Goal: Task Accomplishment & Management: Manage account settings

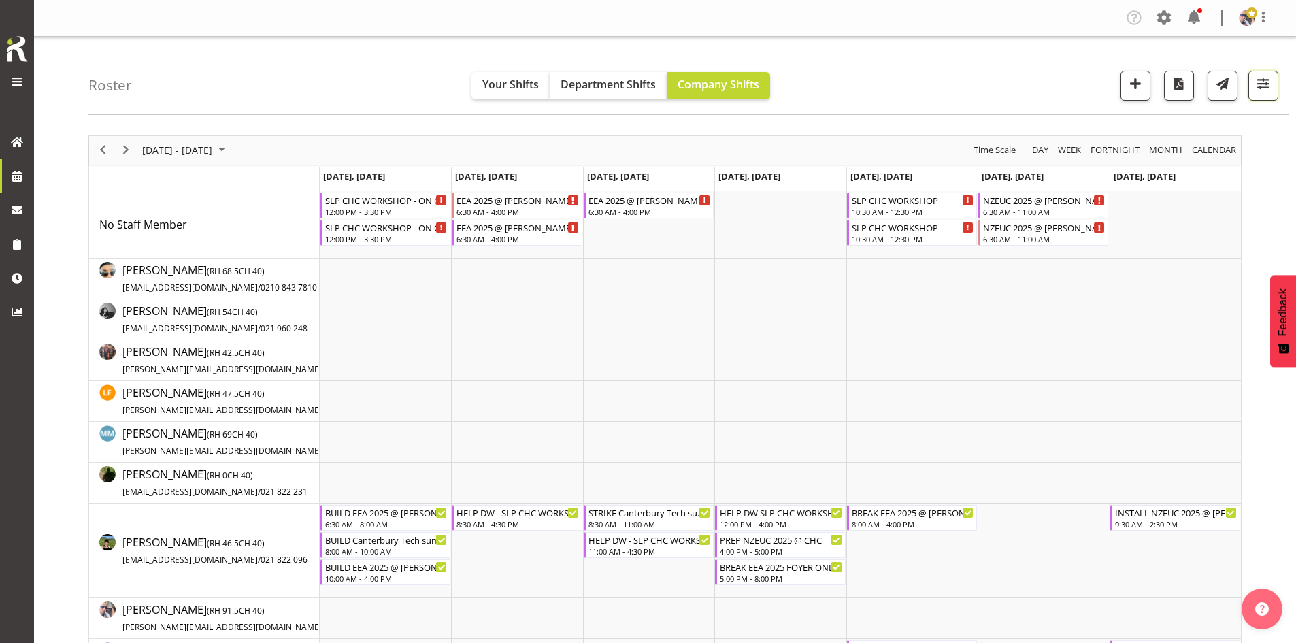
click at [1272, 82] on span "button" at bounding box center [1264, 84] width 18 height 18
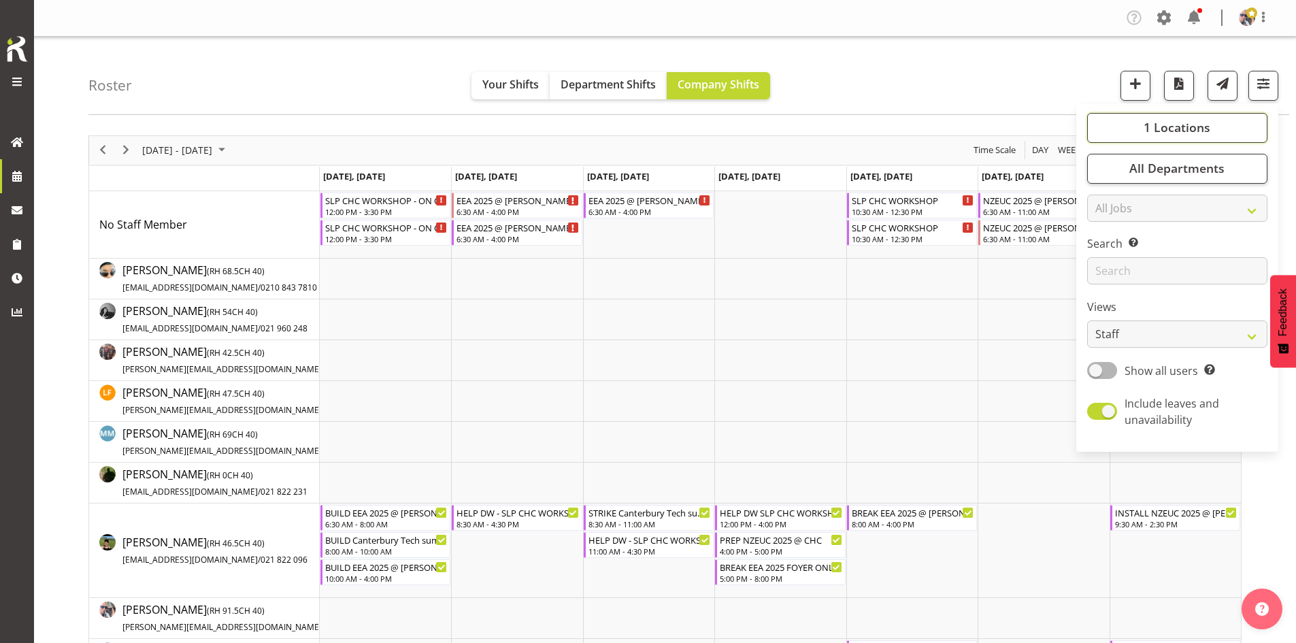
click at [1228, 122] on button "1 Locations" at bounding box center [1177, 128] width 180 height 30
click at [1118, 242] on span "SLP" at bounding box center [1119, 238] width 21 height 11
click at [1107, 242] on input "SLP" at bounding box center [1102, 237] width 9 height 9
checkbox input "true"
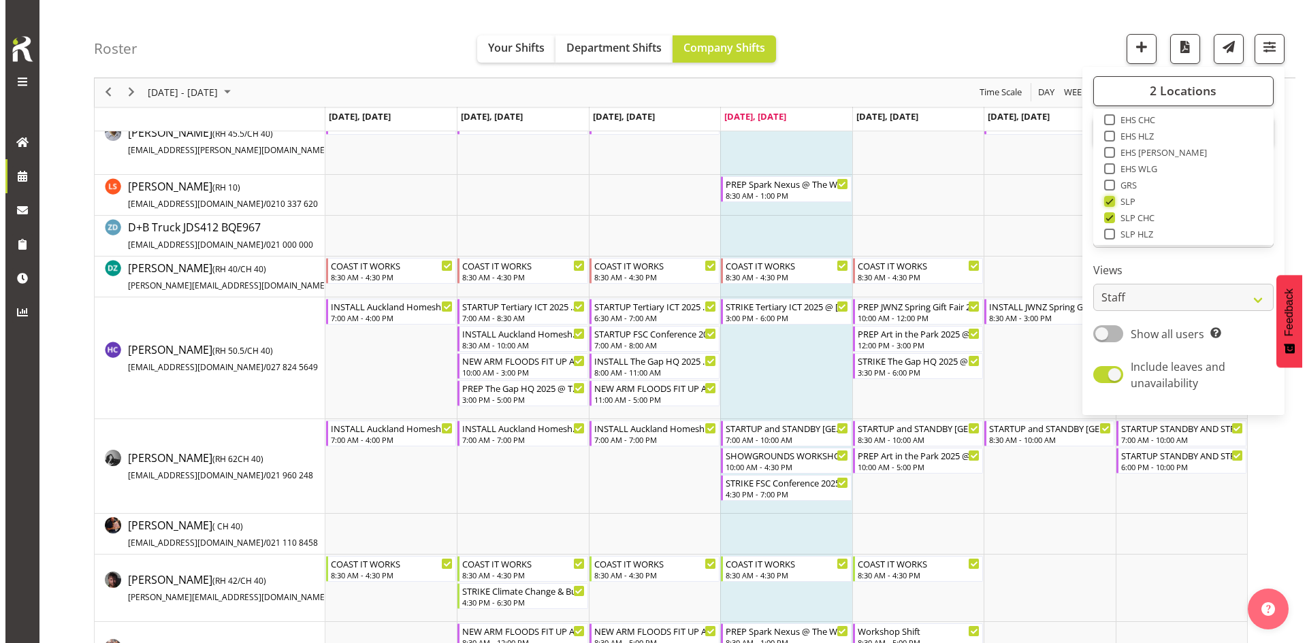
scroll to position [476, 0]
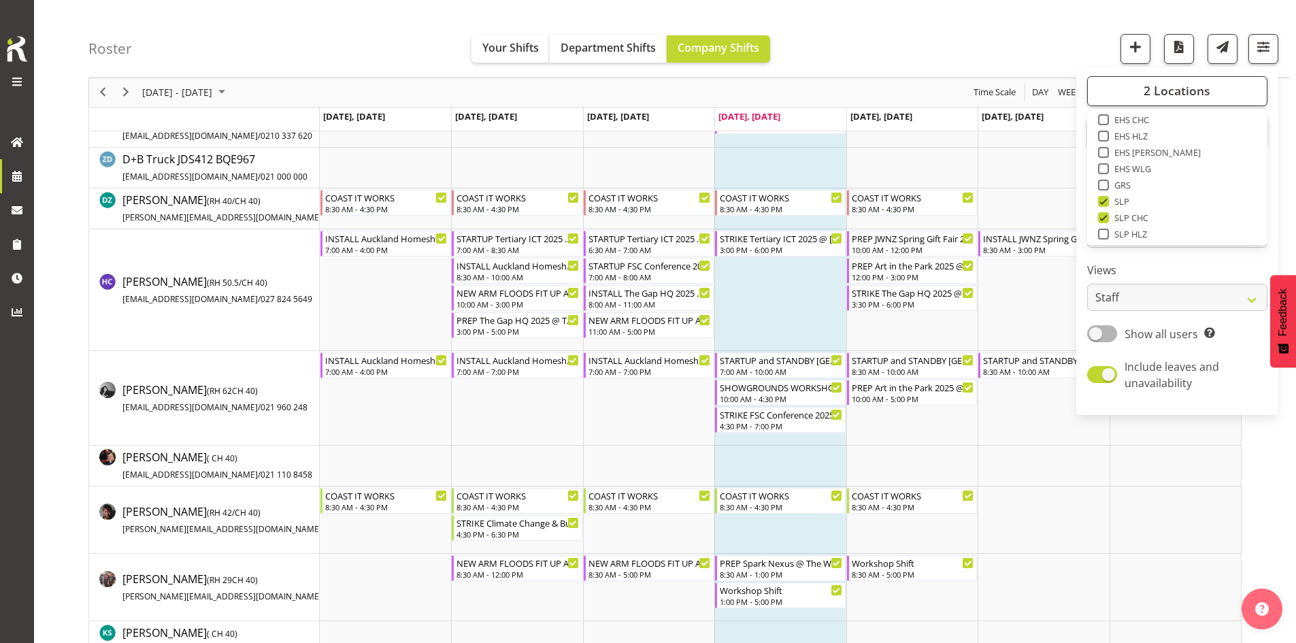
click at [1041, 45] on div "Roster Your Shifts Department Shifts Company Shifts 2 Locations Clear CARLTON E…" at bounding box center [688, 39] width 1201 height 78
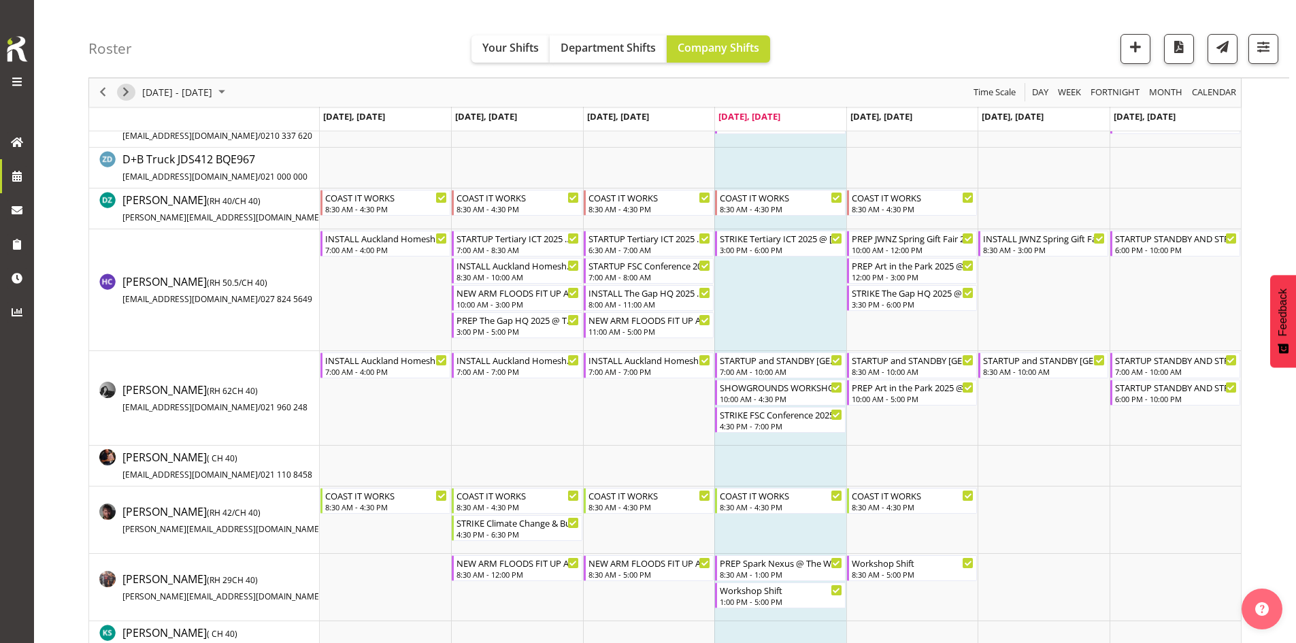
drag, startPoint x: 125, startPoint y: 93, endPoint x: 707, endPoint y: 345, distance: 634.6
click at [125, 93] on span "Next" at bounding box center [126, 92] width 16 height 17
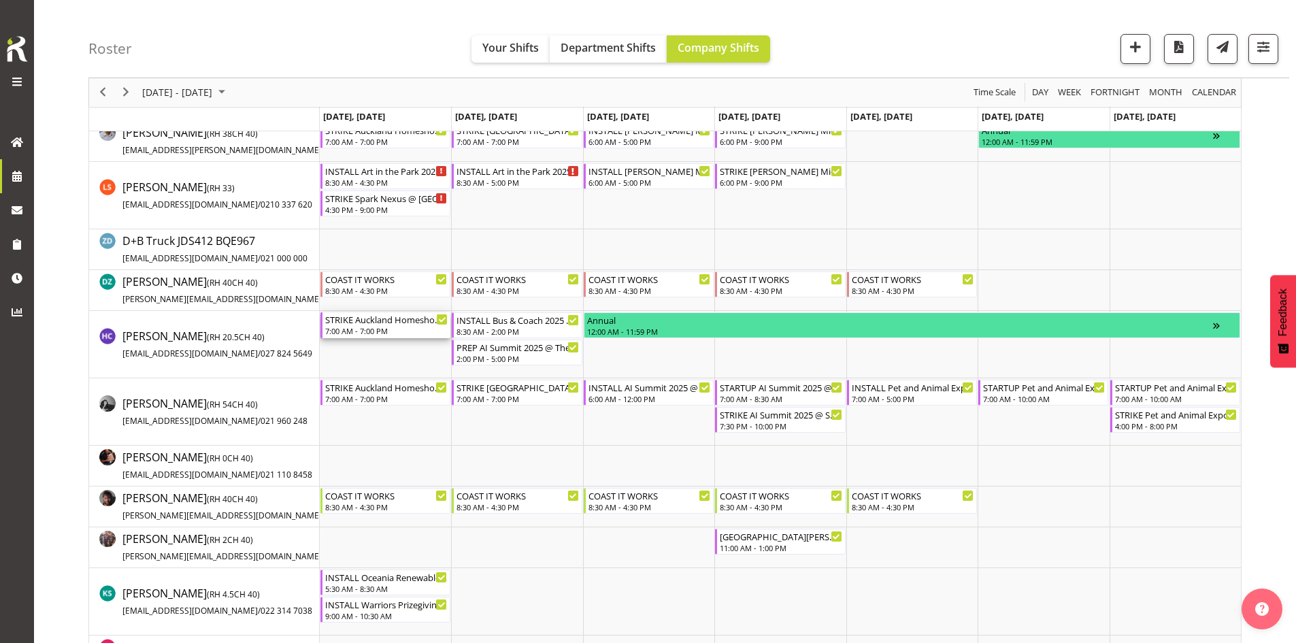
click at [377, 336] on div "7:00 AM - 7:00 PM" at bounding box center [386, 330] width 122 height 11
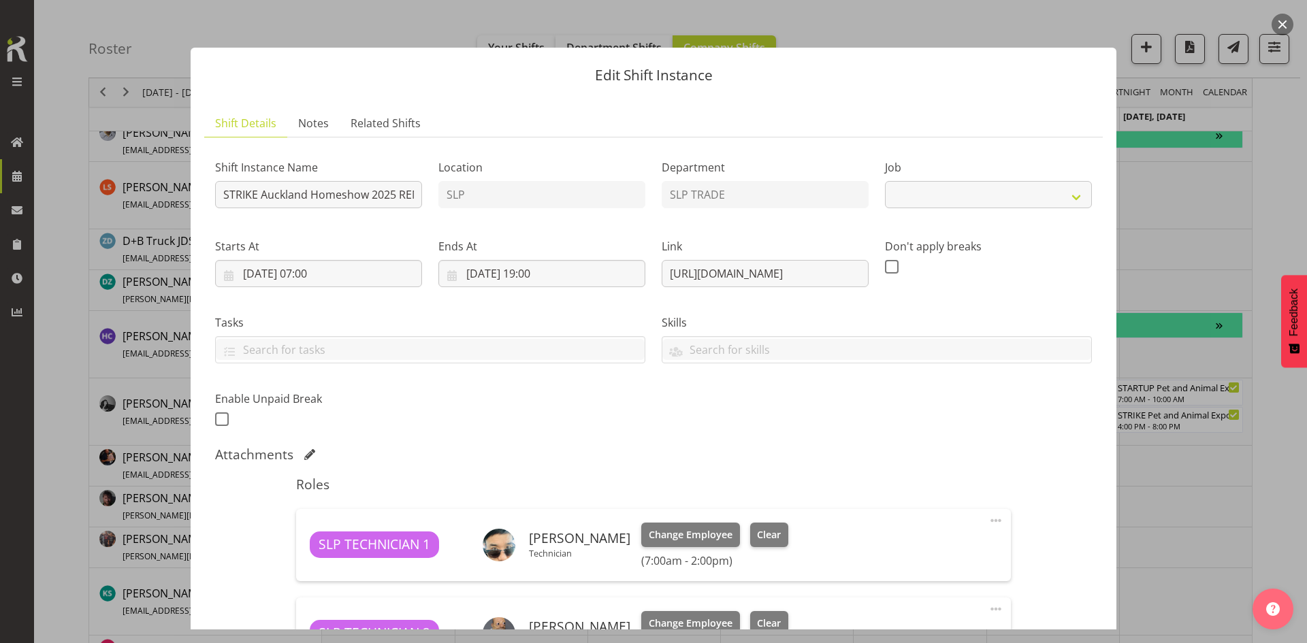
select select "9869"
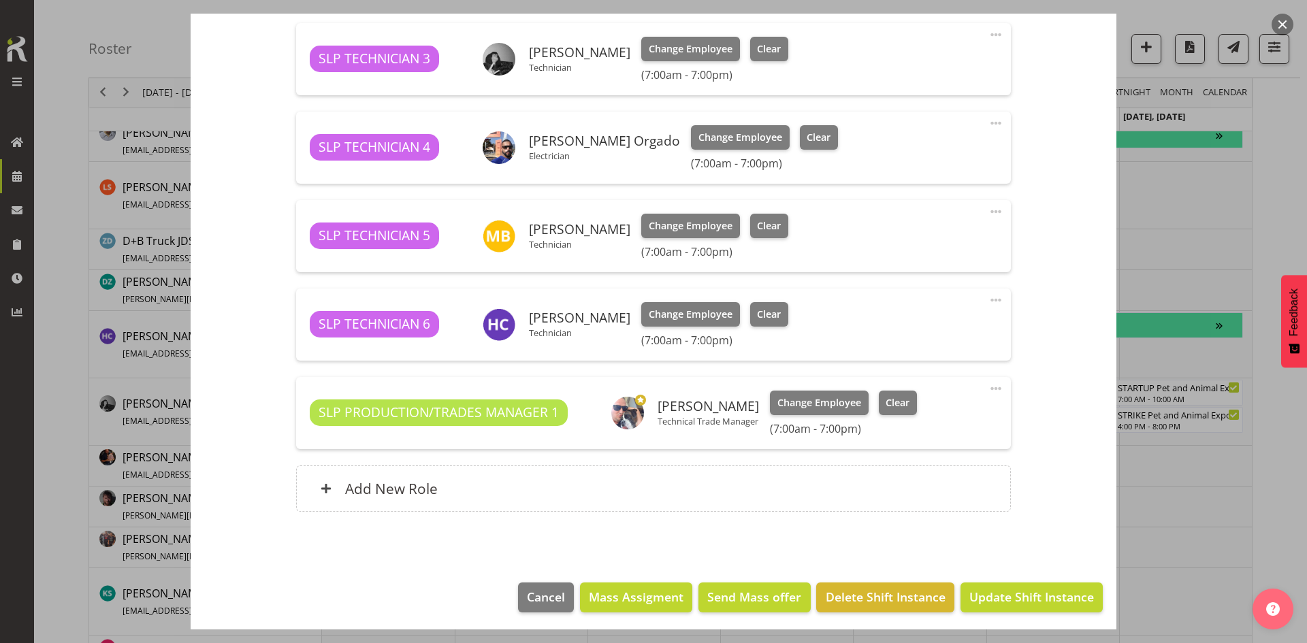
scroll to position [666, 0]
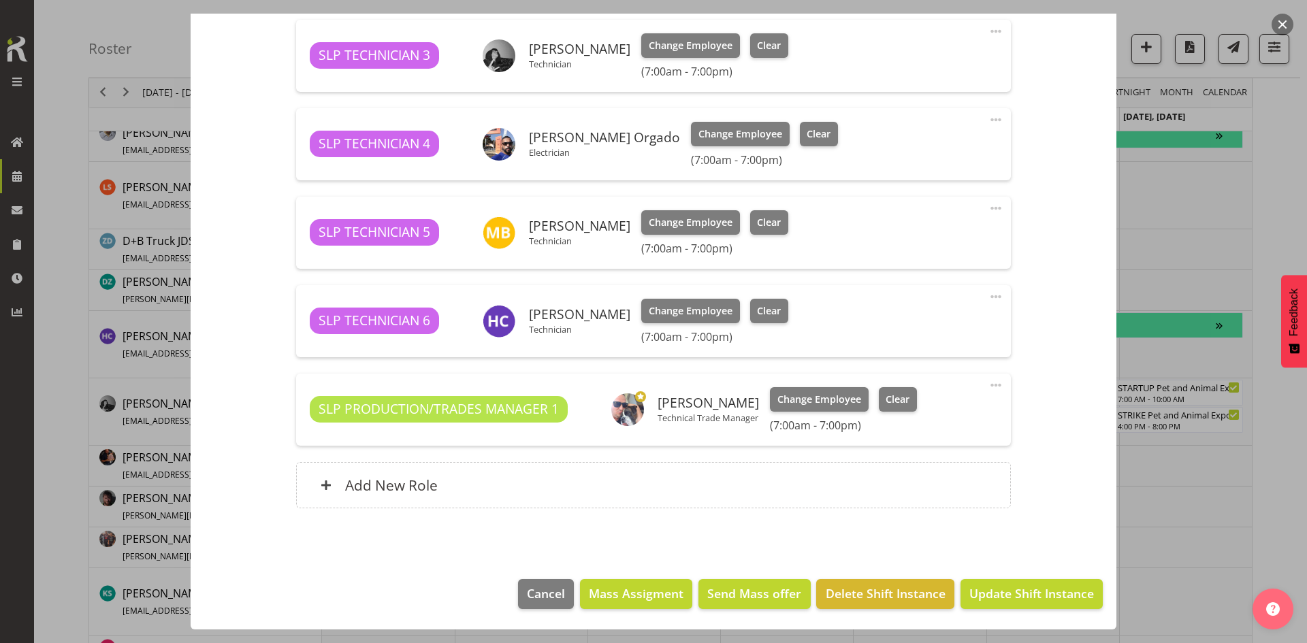
click at [1287, 18] on button "button" at bounding box center [1282, 25] width 22 height 22
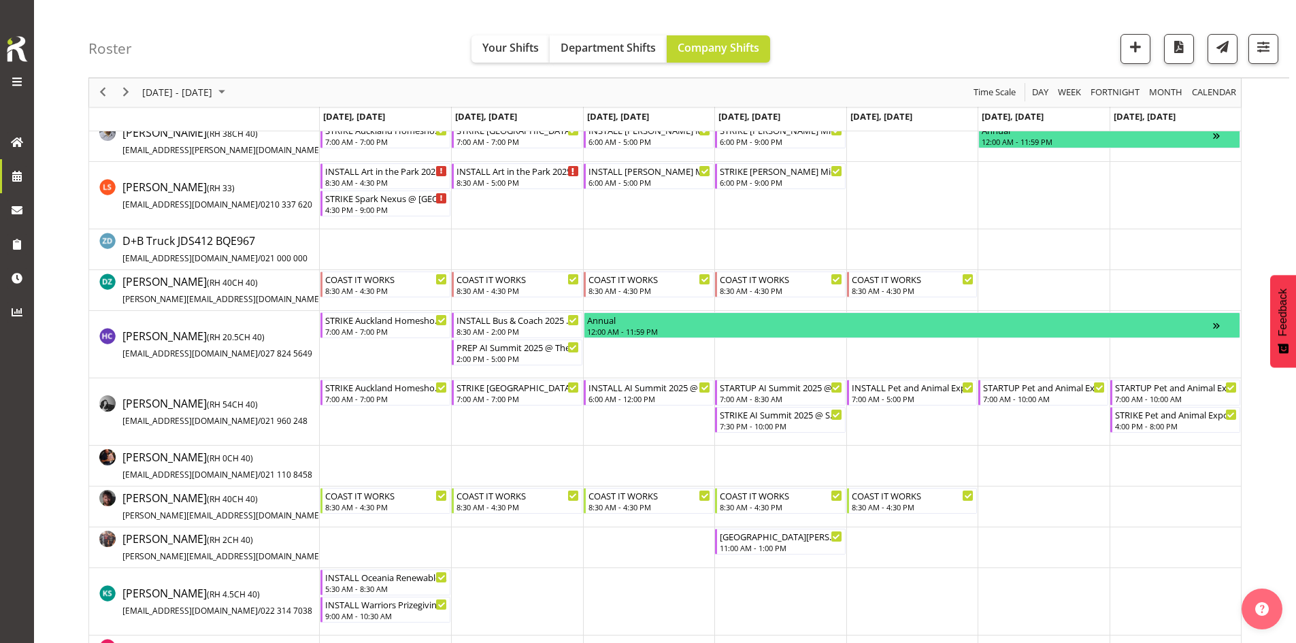
drag, startPoint x: 515, startPoint y: 392, endPoint x: 760, endPoint y: 419, distance: 246.5
click at [540, 390] on div "STRIKE [GEOGRAPHIC_DATA] Homeshow 2025 @ [GEOGRAPHIC_DATA]" at bounding box center [518, 387] width 122 height 14
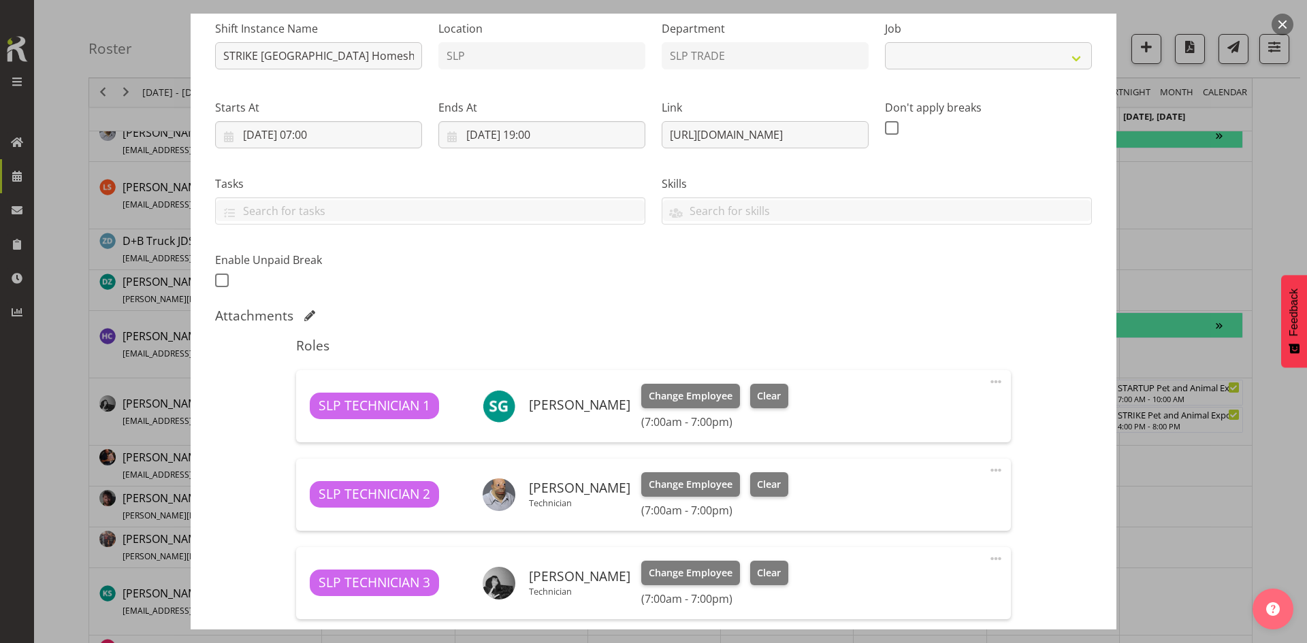
select select "9869"
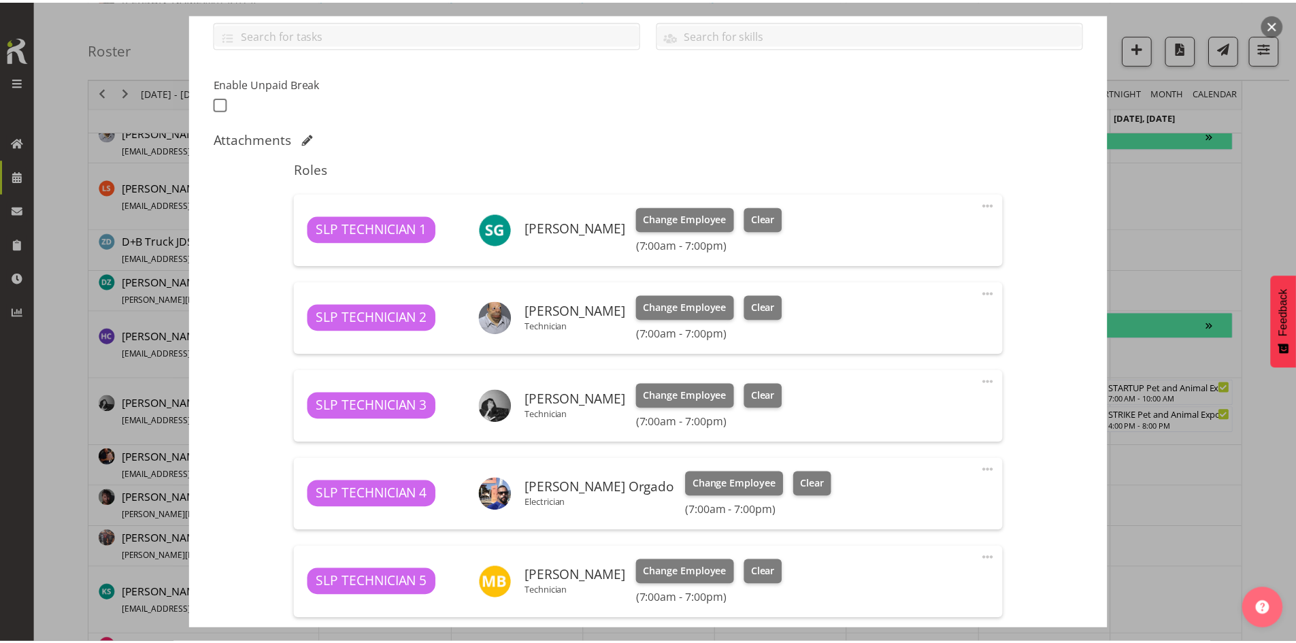
scroll to position [272, 0]
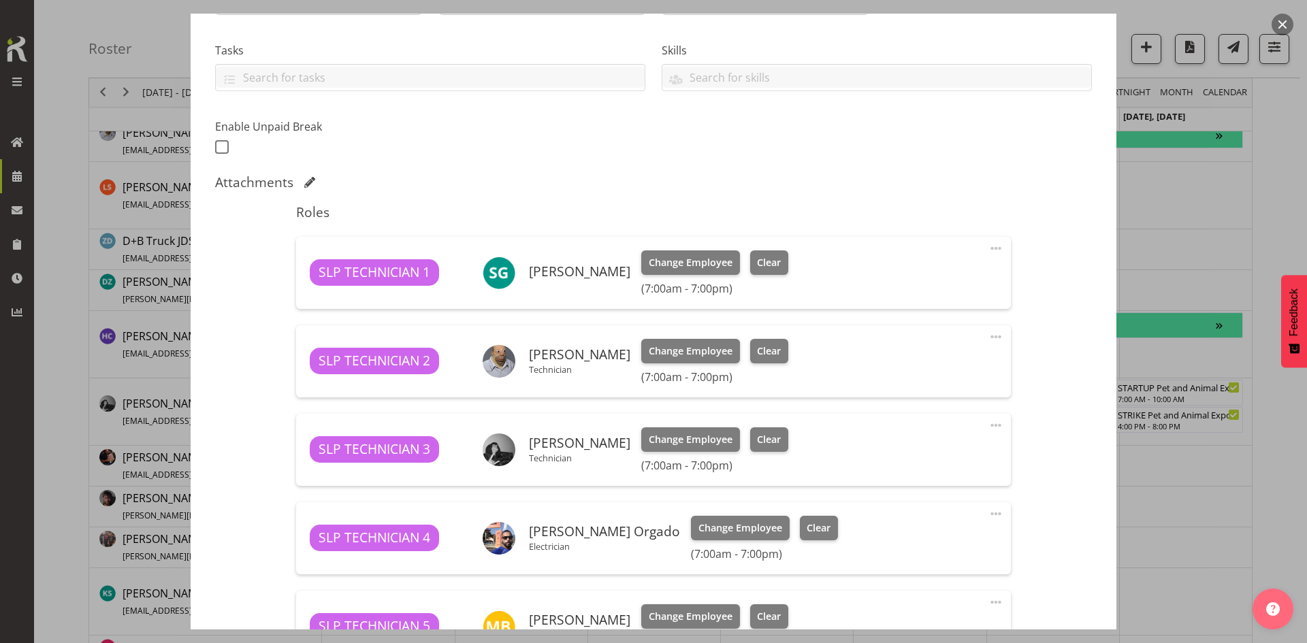
click at [1284, 30] on button "button" at bounding box center [1282, 25] width 22 height 22
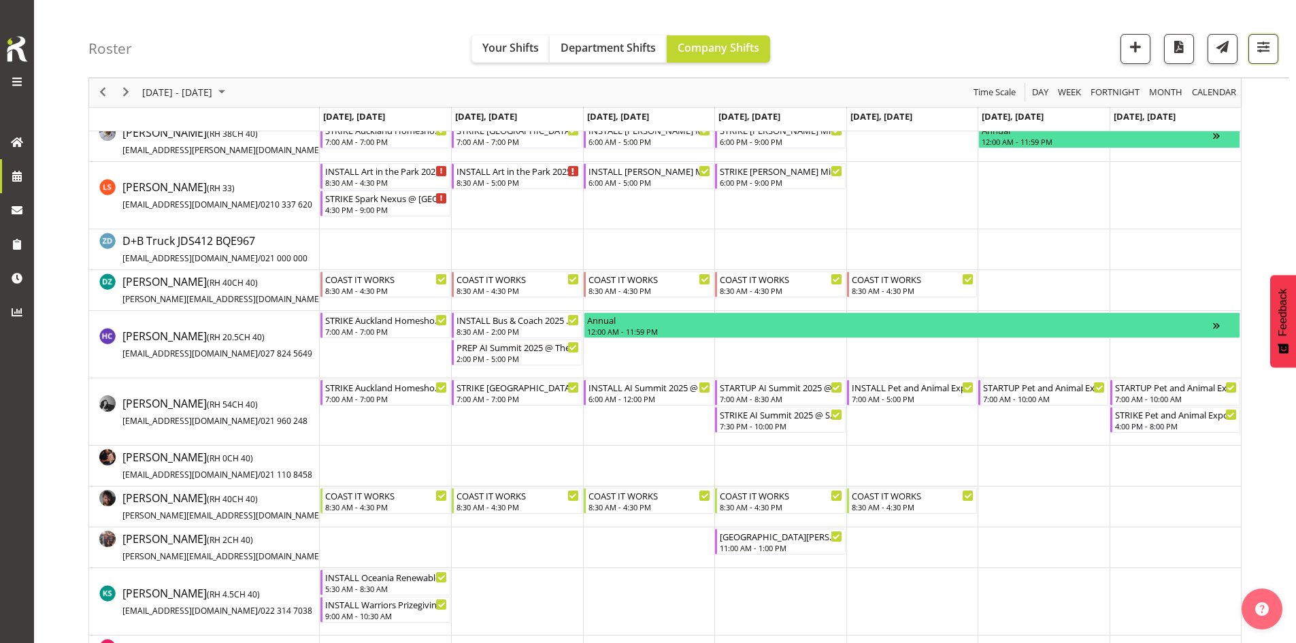
click at [1264, 53] on span "button" at bounding box center [1264, 47] width 18 height 18
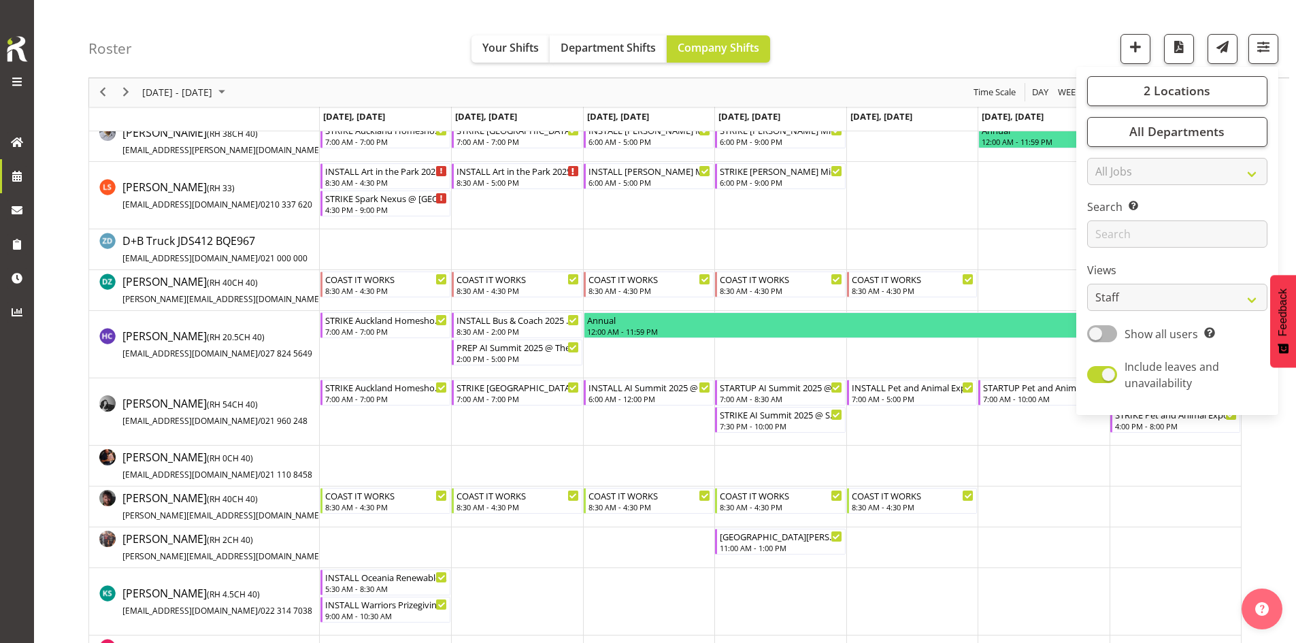
click at [1190, 76] on div "2 Locations Clear CARLTON EVENTS [PERSON_NAME] [PERSON_NAME][GEOGRAPHIC_DATA] D…" at bounding box center [1178, 241] width 202 height 338
click at [1196, 91] on span "2 Locations" at bounding box center [1177, 91] width 67 height 16
click at [1119, 198] on span "SLP" at bounding box center [1119, 201] width 21 height 11
click at [1107, 198] on input "SLP" at bounding box center [1102, 201] width 9 height 9
checkbox input "false"
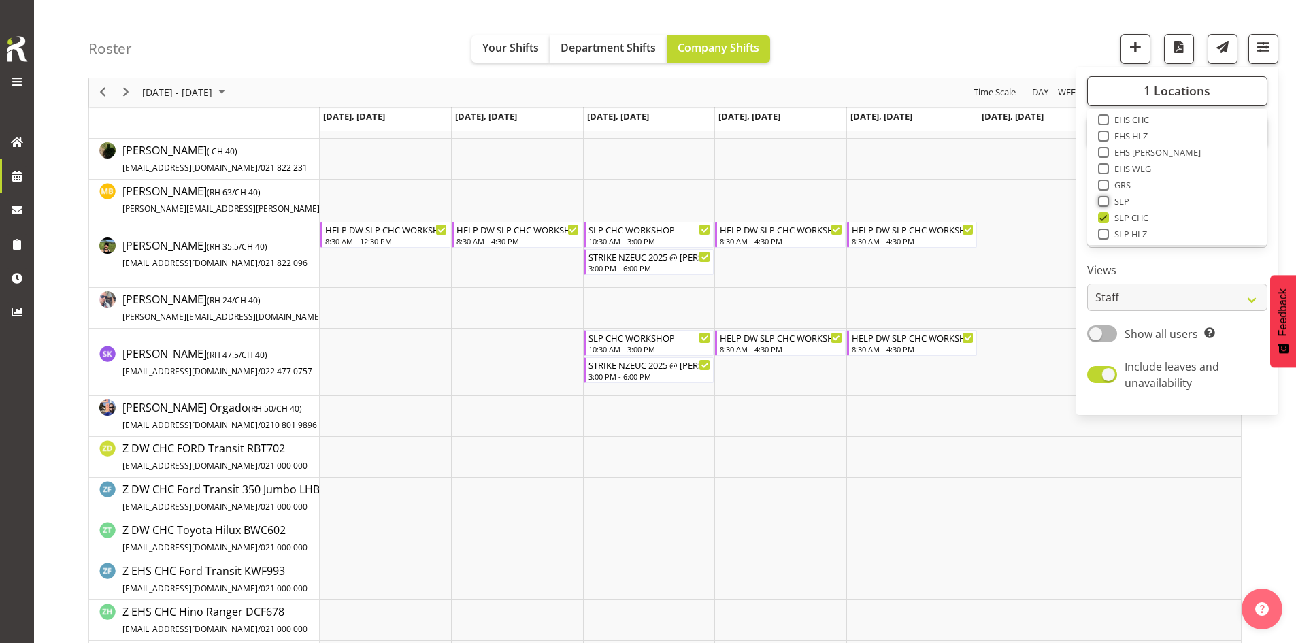
scroll to position [350, 0]
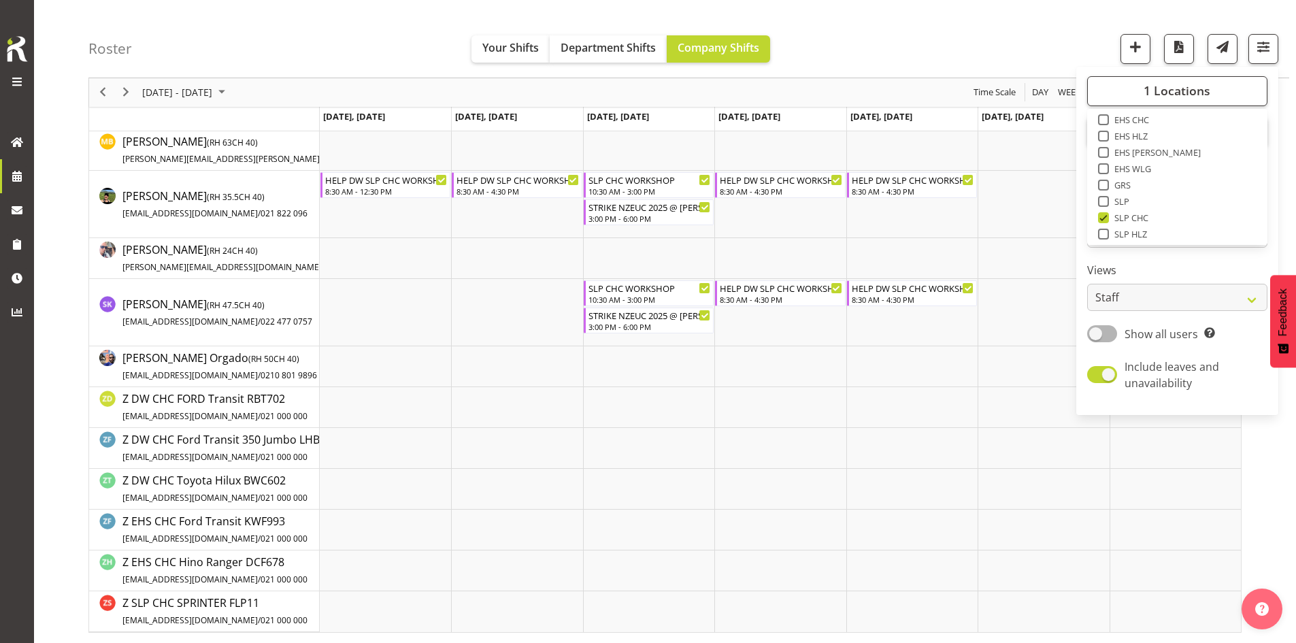
click at [953, 90] on div "[DATE] - [DATE] [DATE] Day Week Fortnight Month calendar Month Agenda Time Scale" at bounding box center [665, 92] width 1152 height 29
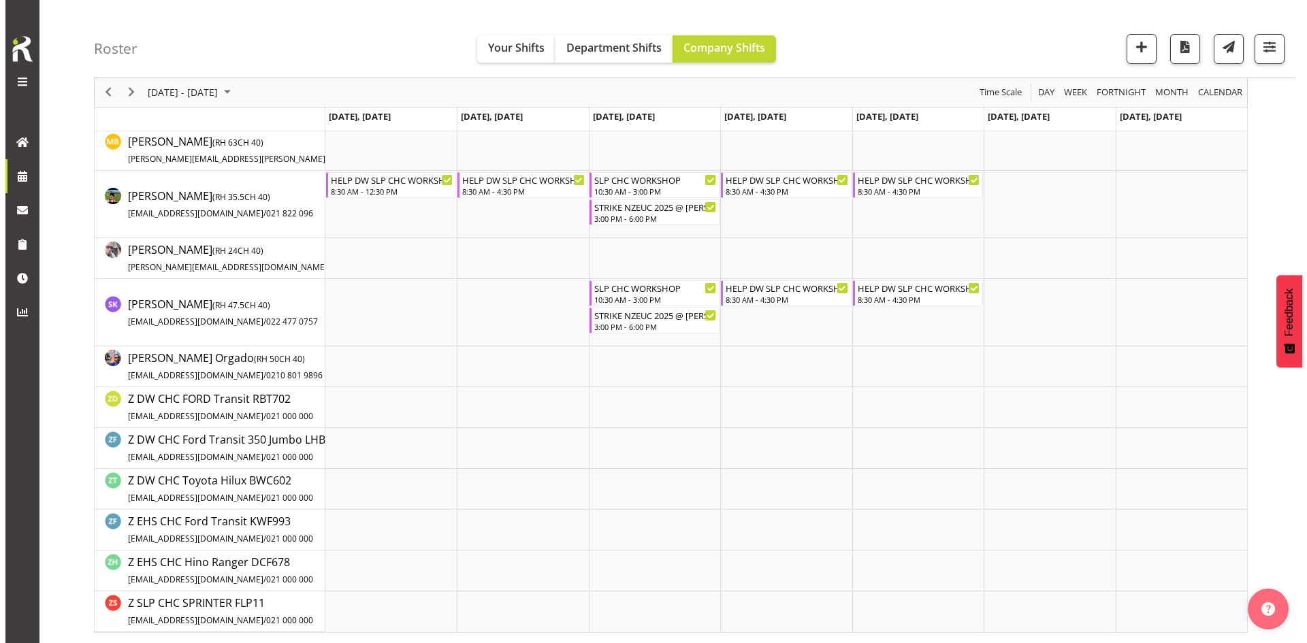
scroll to position [214, 0]
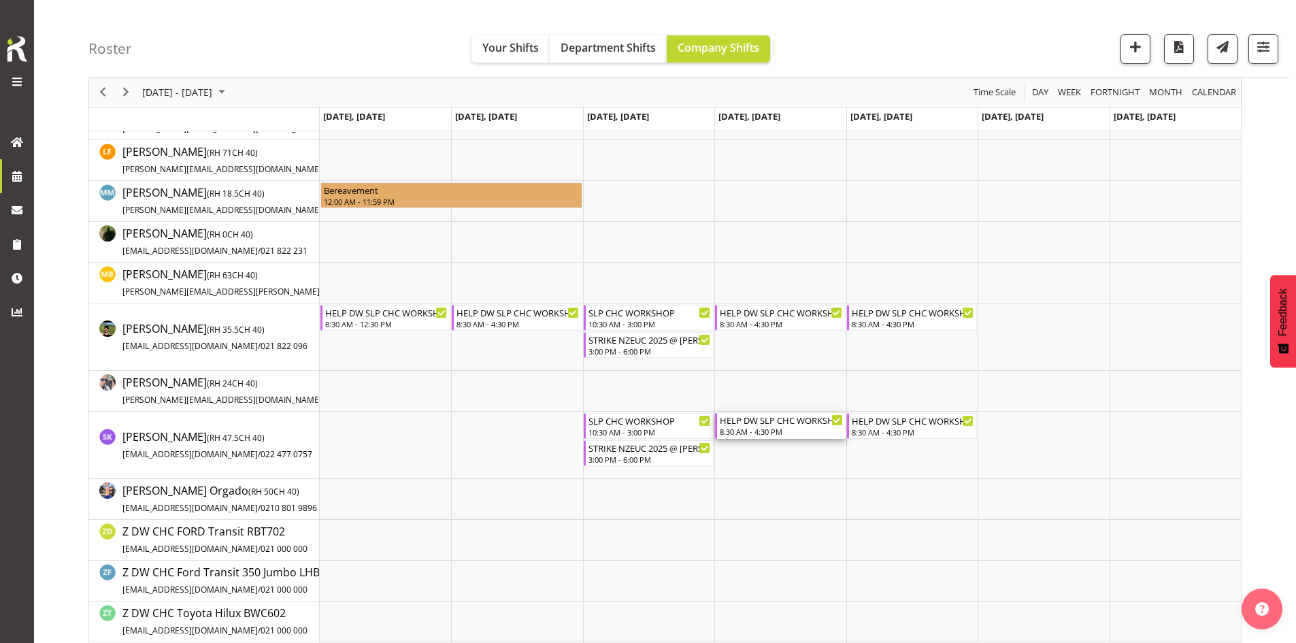
click at [771, 427] on div "HELP DW SLP CHC WORKSHOP" at bounding box center [781, 420] width 122 height 14
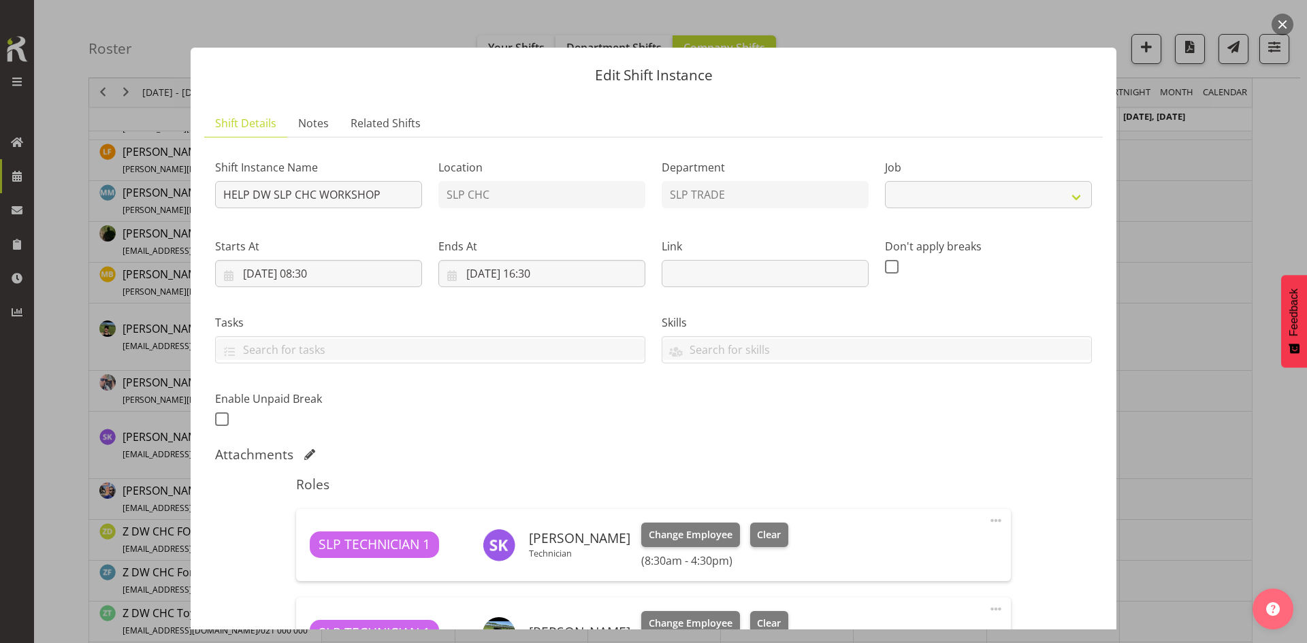
select select "45"
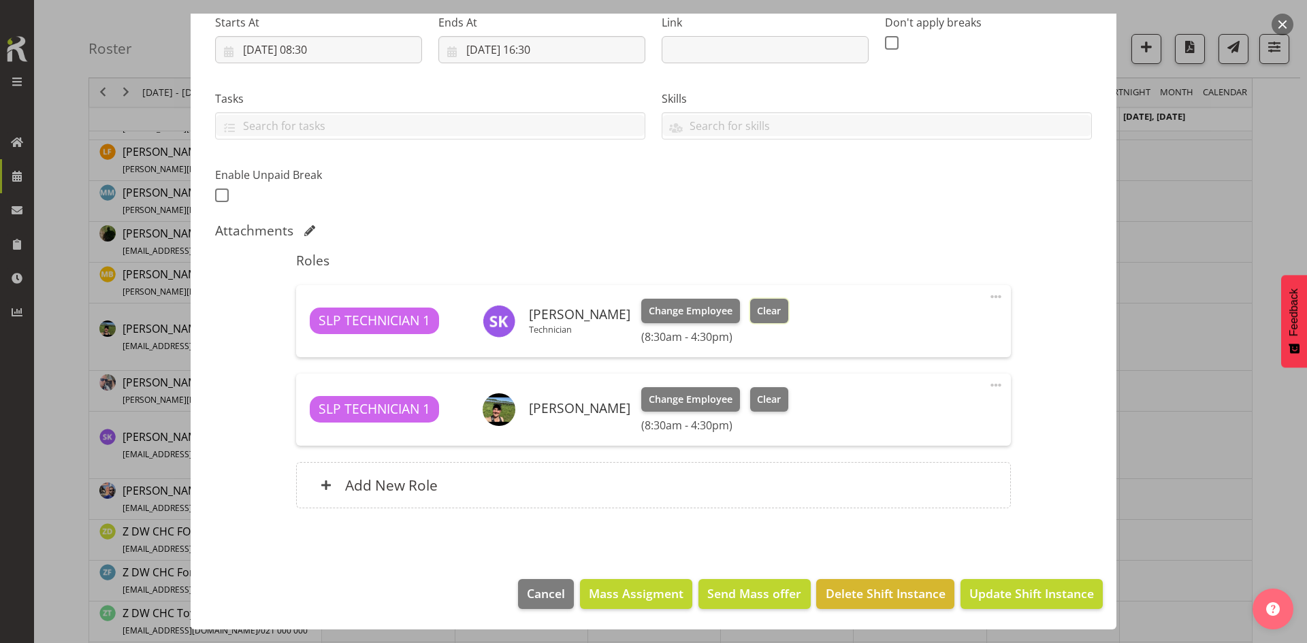
click at [767, 310] on span "Clear" at bounding box center [769, 311] width 24 height 15
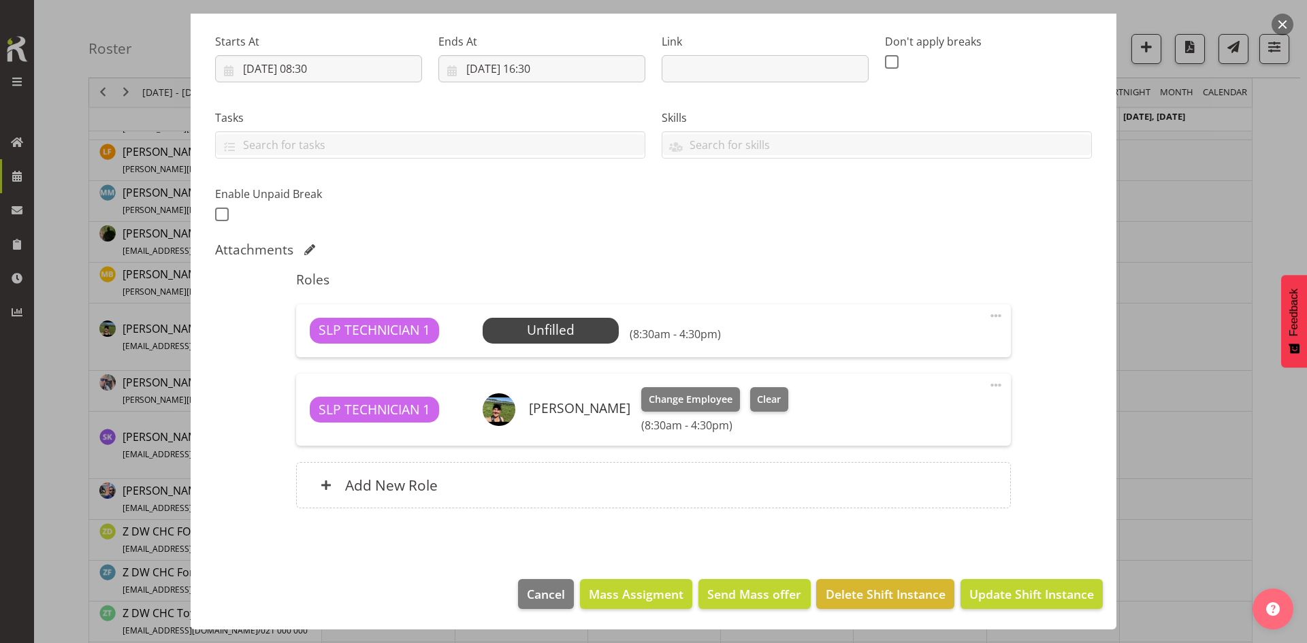
scroll to position [205, 0]
click at [989, 316] on span at bounding box center [995, 316] width 16 height 16
click at [890, 406] on link "Delete" at bounding box center [938, 394] width 131 height 24
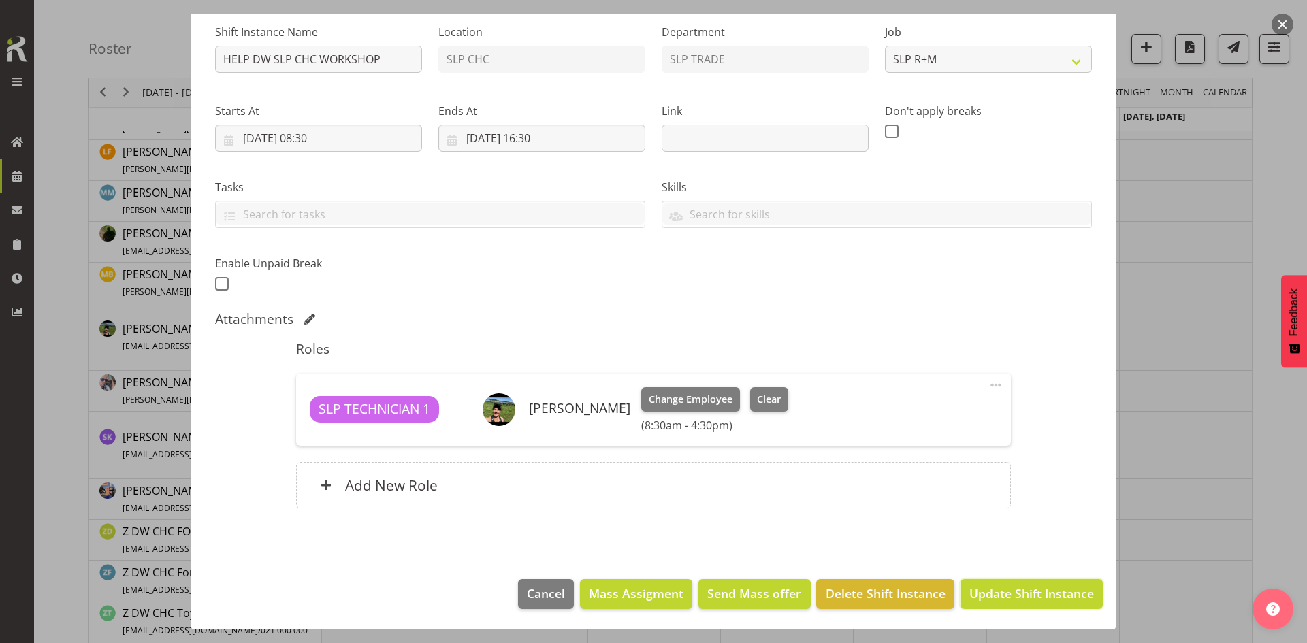
click at [1020, 592] on span "Update Shift Instance" at bounding box center [1031, 594] width 125 height 18
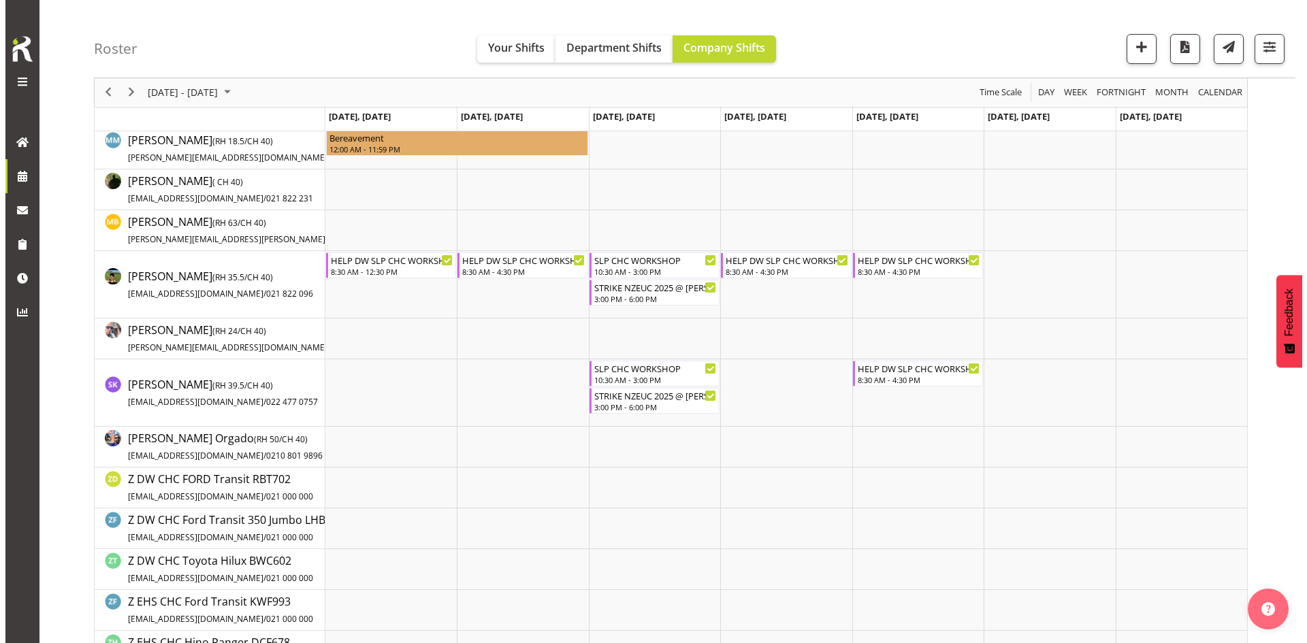
scroll to position [272, 0]
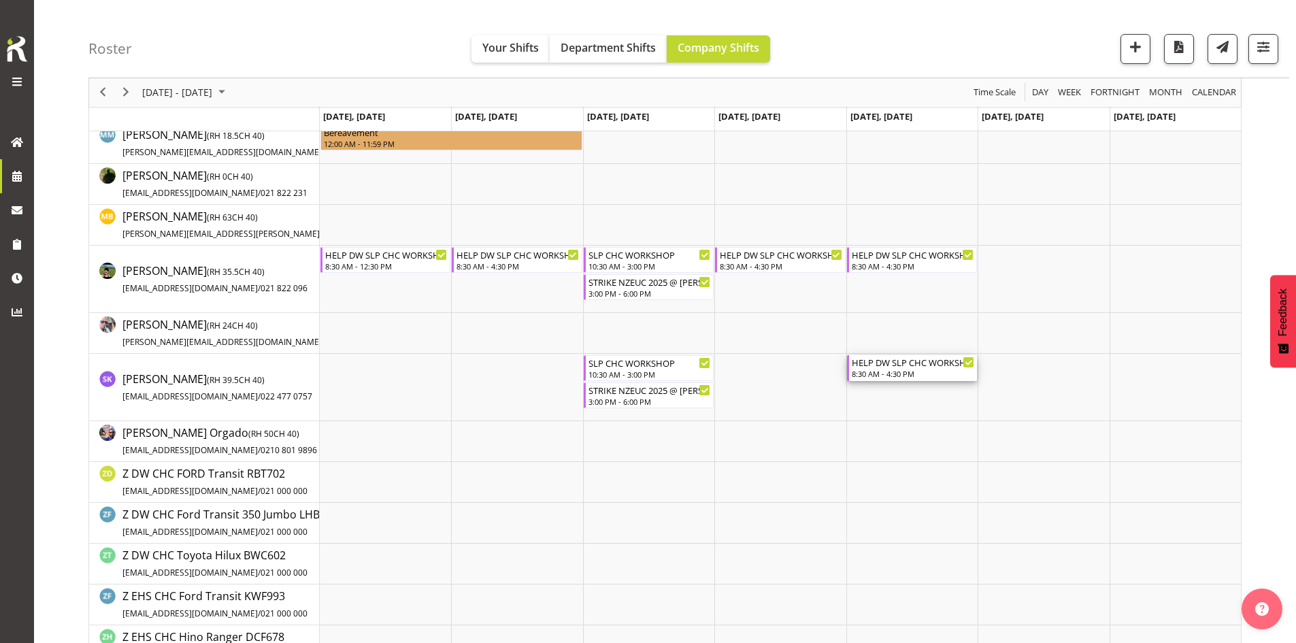
click at [894, 375] on div "8:30 AM - 4:30 PM" at bounding box center [913, 373] width 122 height 11
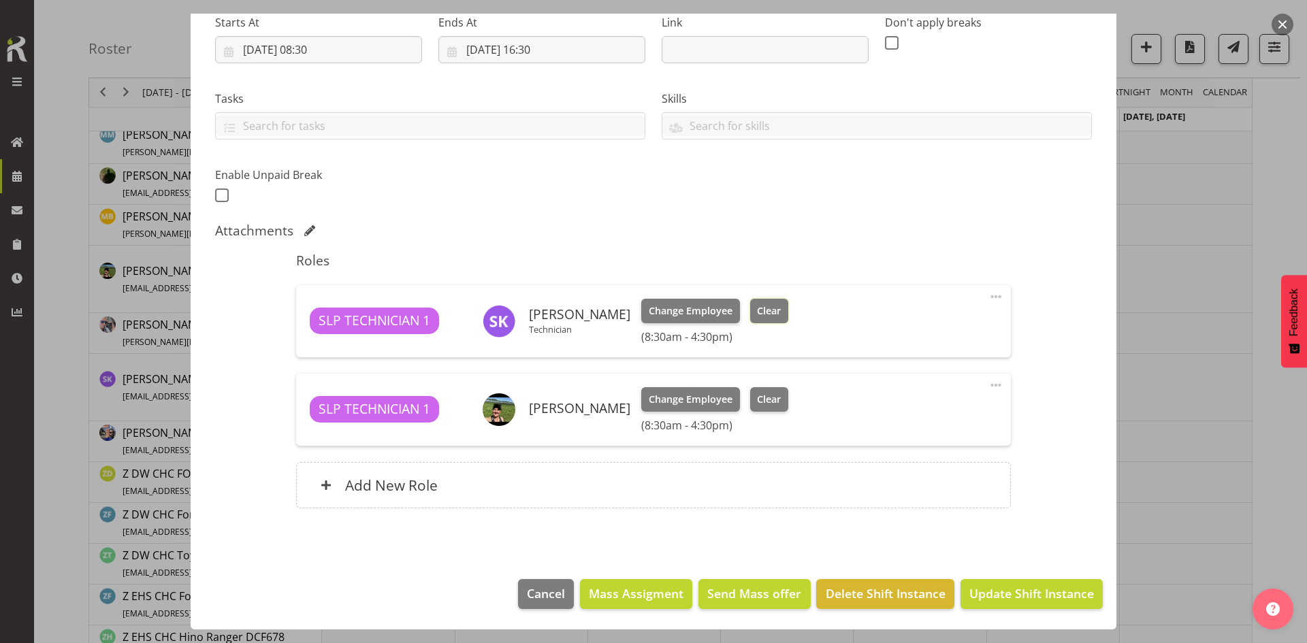
click at [768, 318] on span "Clear" at bounding box center [769, 311] width 24 height 15
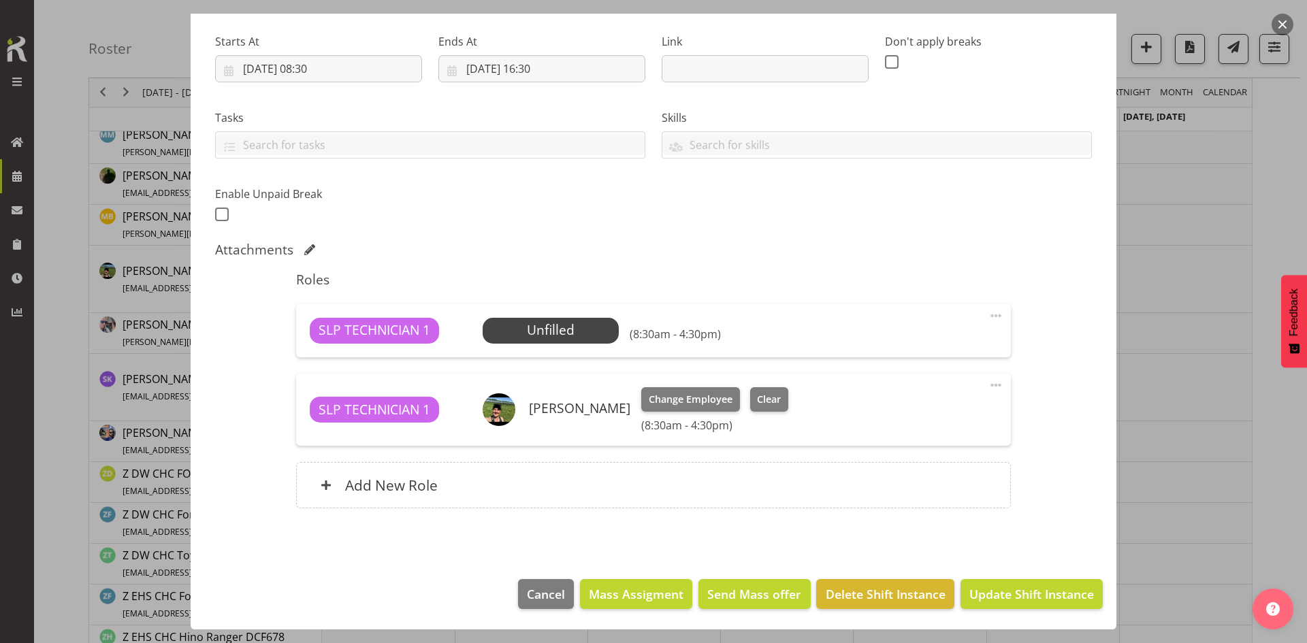
scroll to position [205, 0]
select select "45"
click at [992, 315] on span at bounding box center [995, 316] width 16 height 16
click at [897, 392] on link "Delete" at bounding box center [938, 394] width 131 height 24
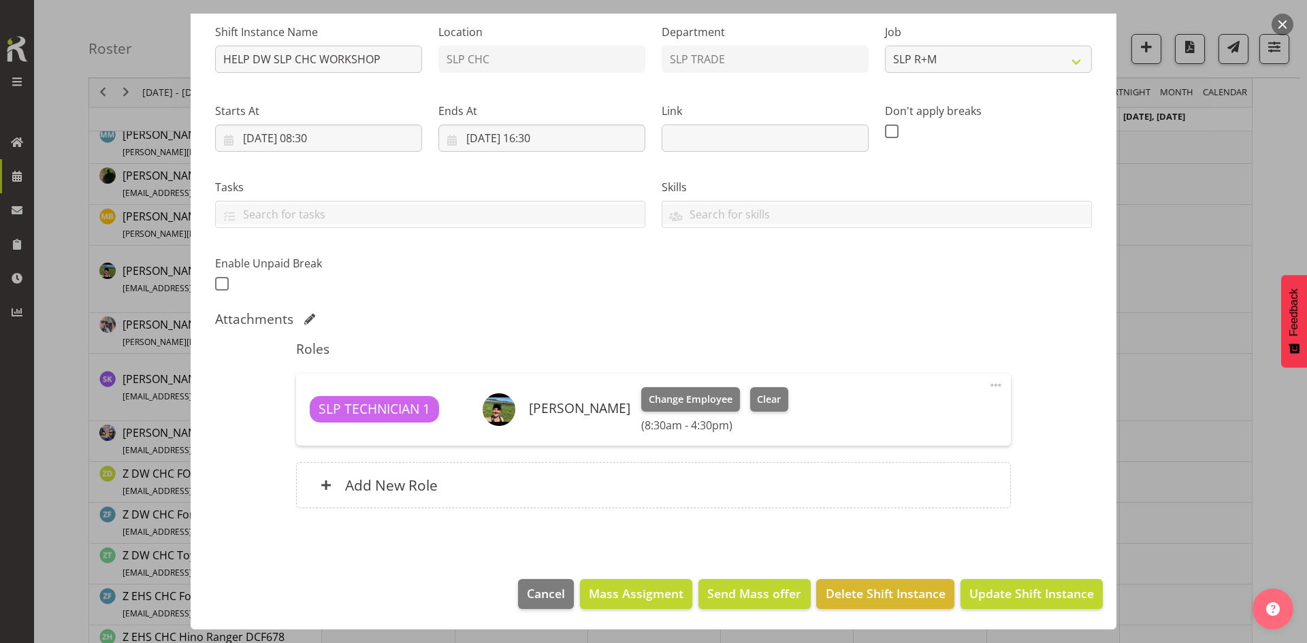
scroll to position [135, 0]
click at [1015, 611] on footer "Cancel Mass Assigment Send Mass offer Delete Shift Instance Update Shift Instan…" at bounding box center [654, 598] width 926 height 64
click at [1011, 593] on span "Update Shift Instance" at bounding box center [1031, 594] width 125 height 18
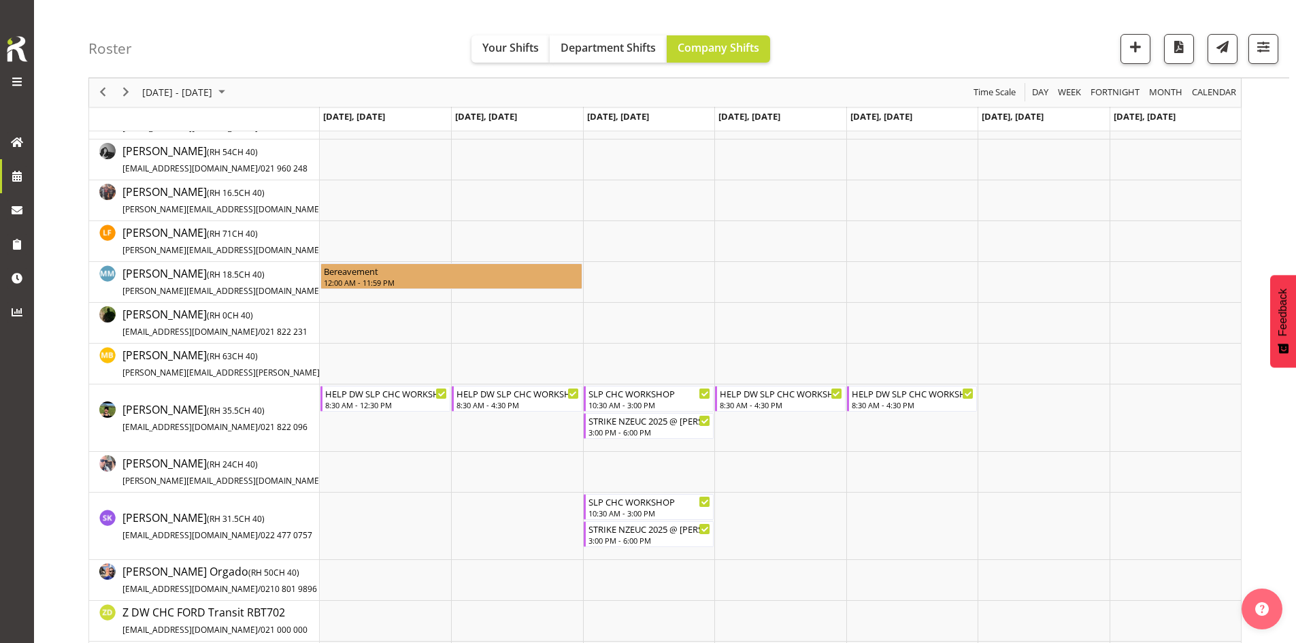
scroll to position [136, 0]
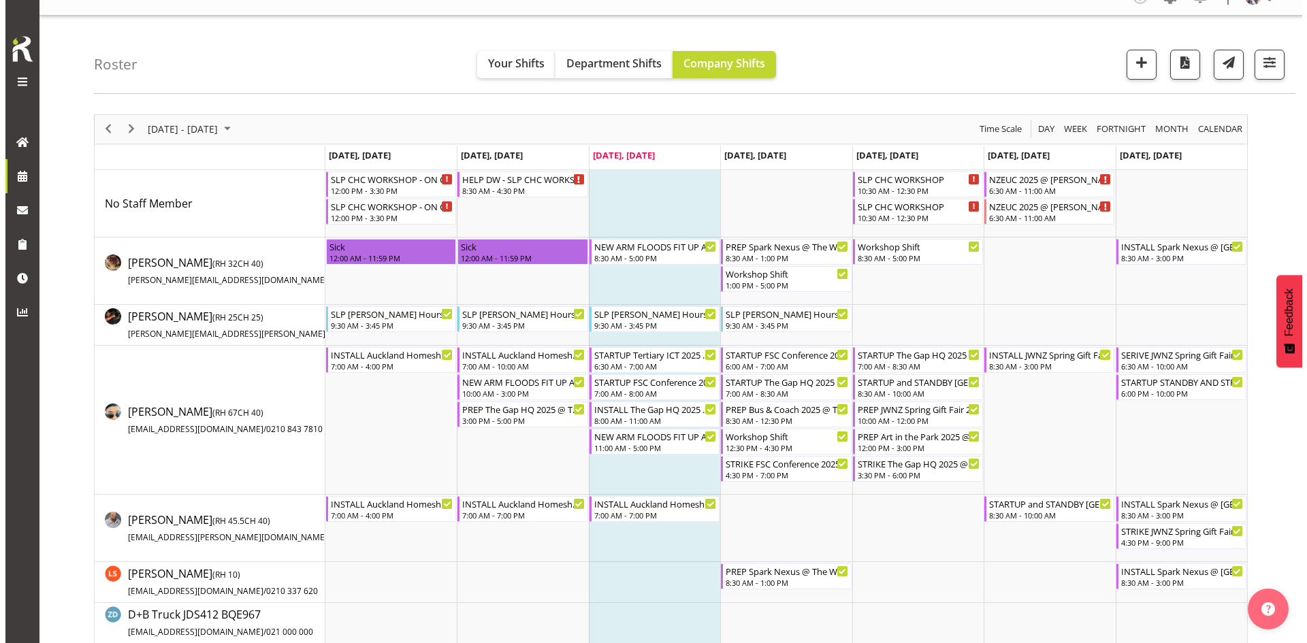
scroll to position [21, 0]
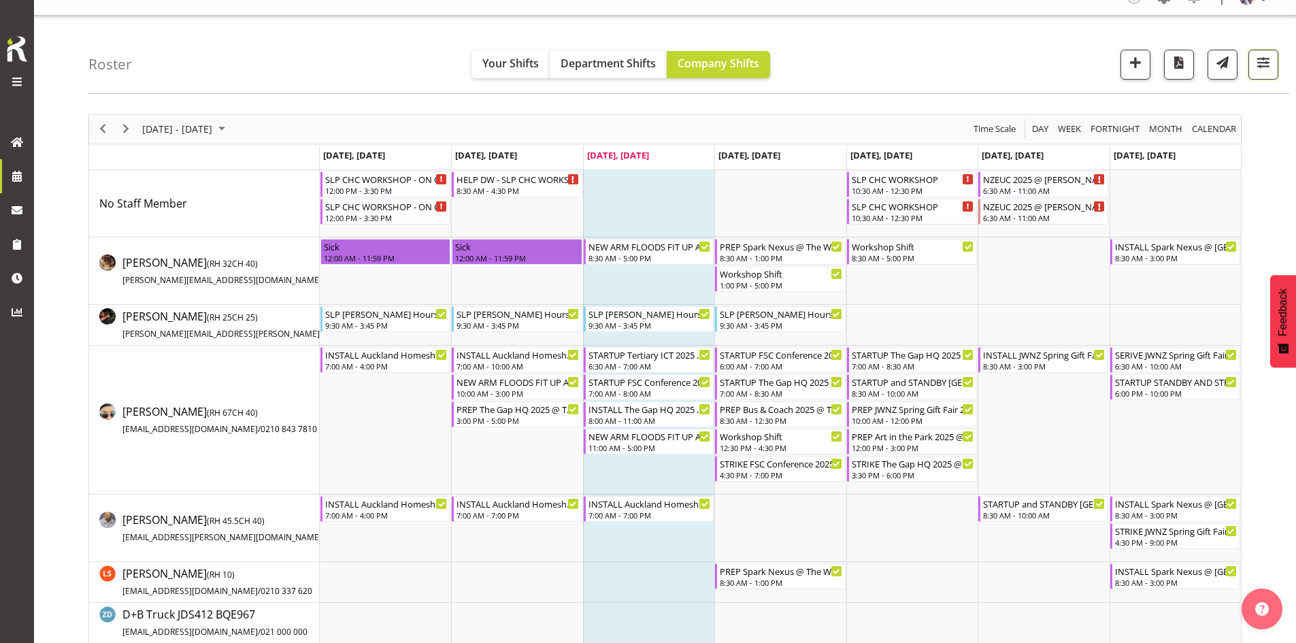
click at [1268, 67] on span "button" at bounding box center [1264, 63] width 18 height 18
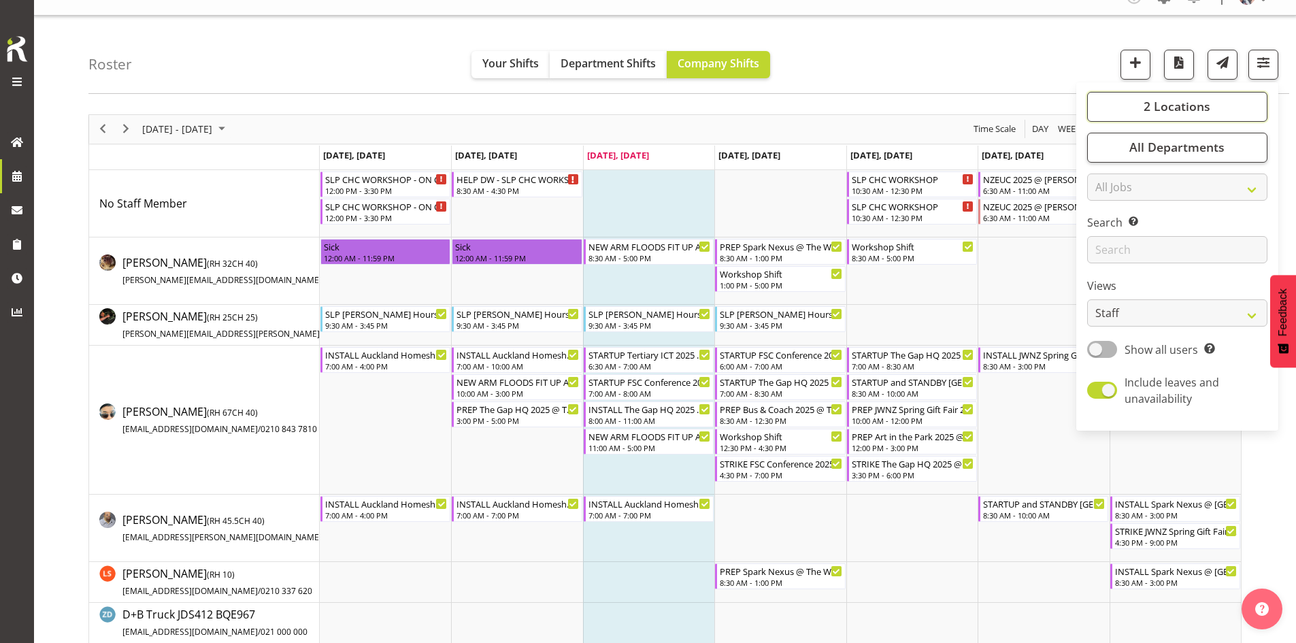
click at [1151, 111] on span "2 Locations" at bounding box center [1177, 106] width 67 height 16
click at [1002, 67] on div "Roster Your Shifts Department Shifts Company Shifts 2 Locations Clear CARLTON E…" at bounding box center [688, 55] width 1201 height 78
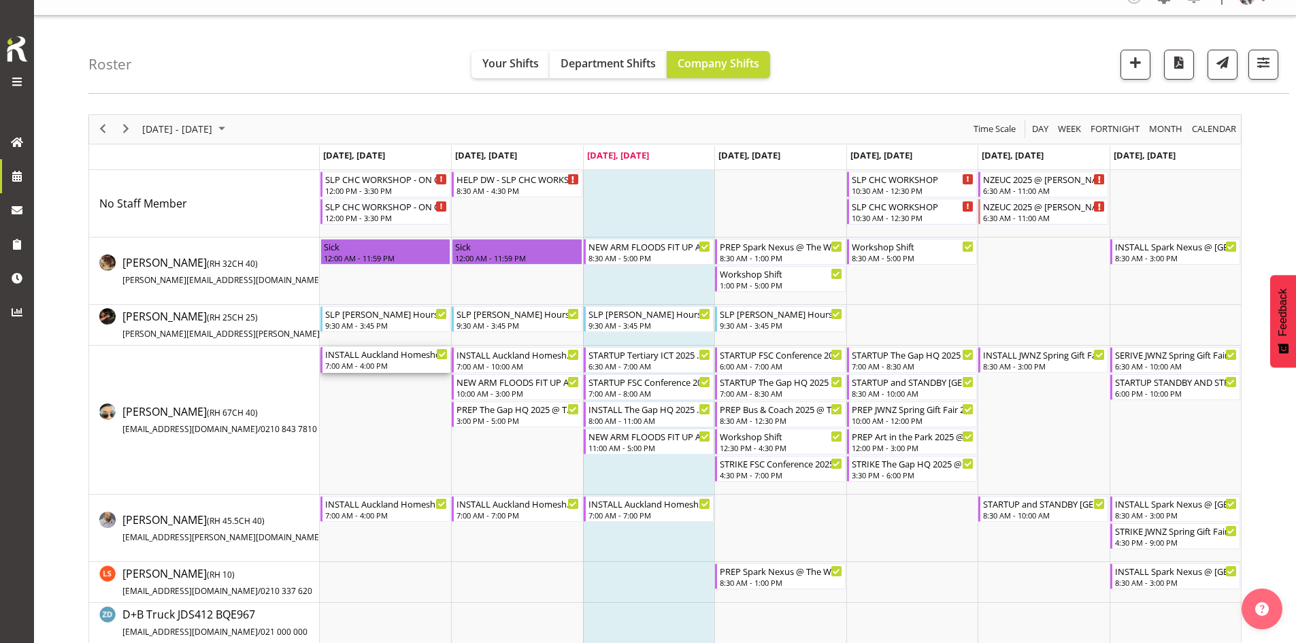
click at [399, 361] on div "INSTALL Auckland Homeshow 2025 @ [GEOGRAPHIC_DATA]" at bounding box center [386, 354] width 122 height 14
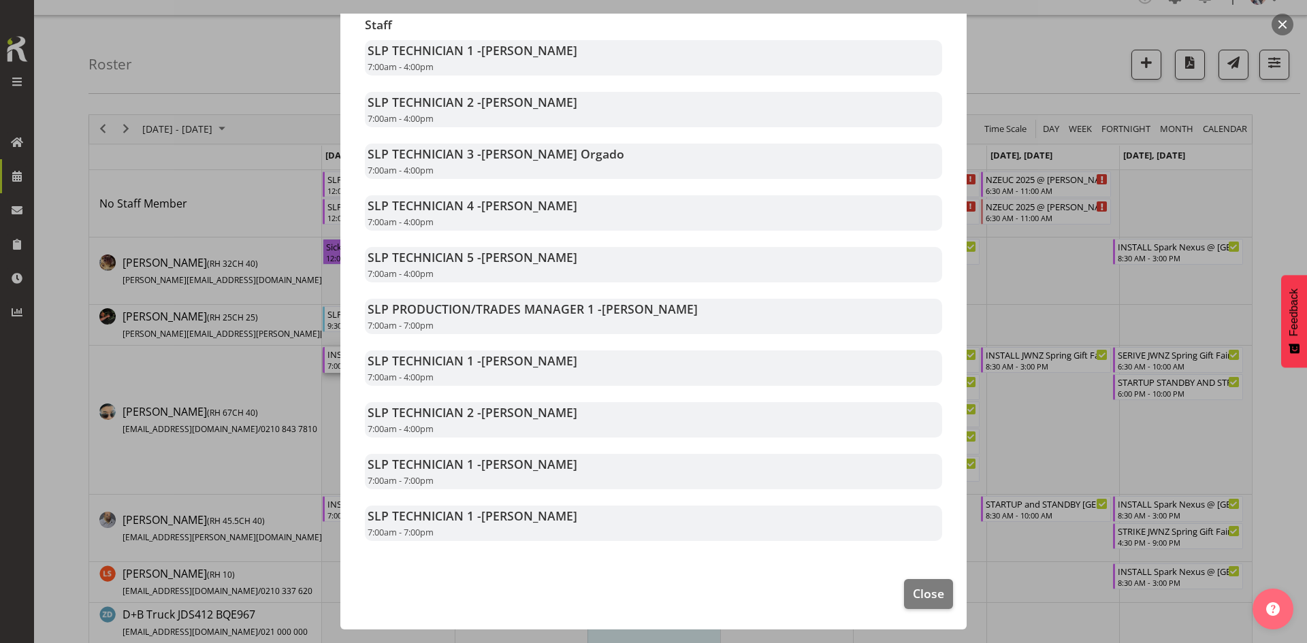
scroll to position [196, 0]
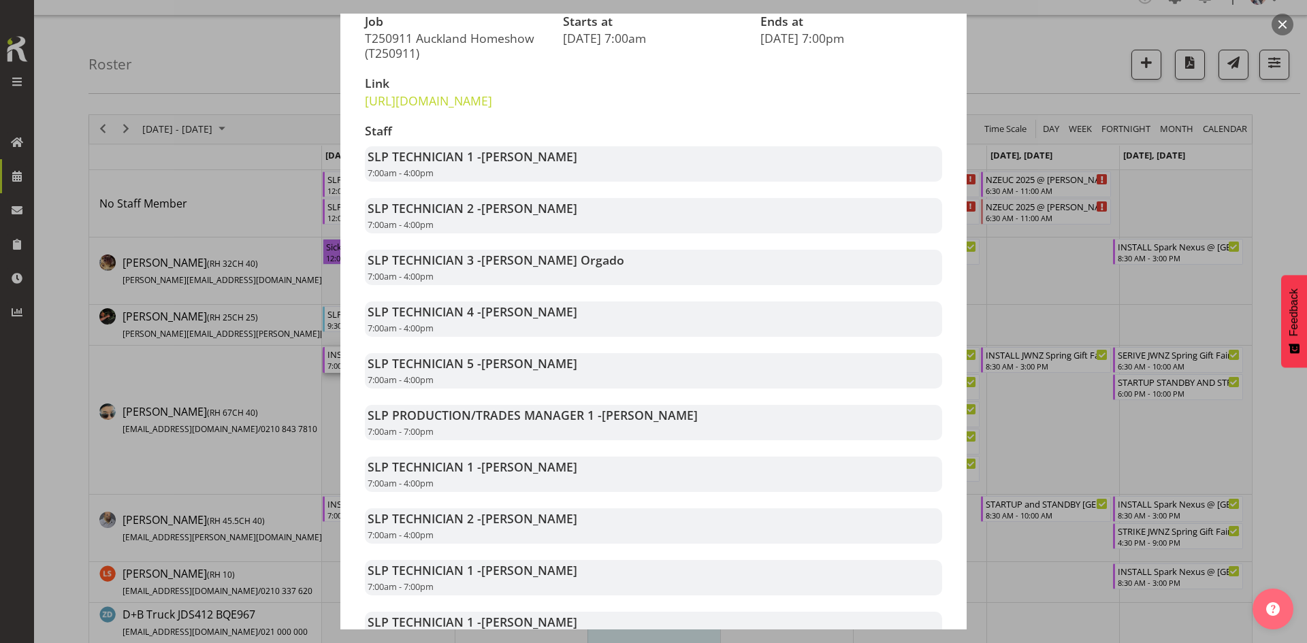
click at [1287, 28] on button "button" at bounding box center [1282, 25] width 22 height 22
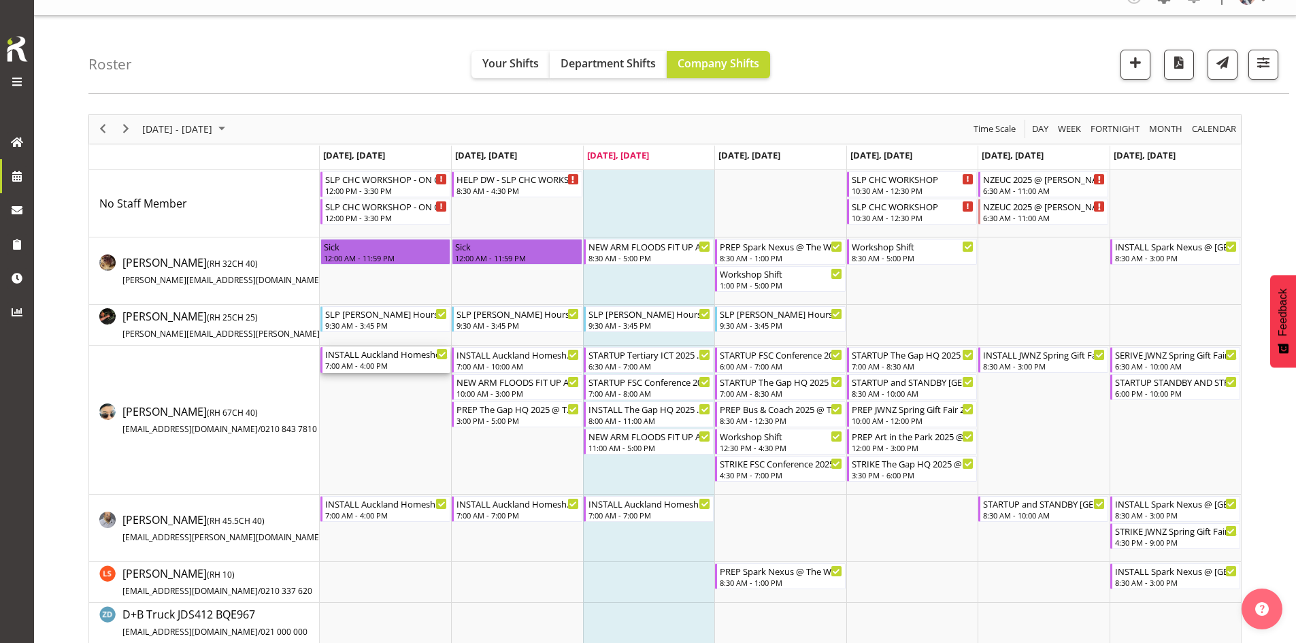
click at [374, 361] on div "INSTALL Auckland Homeshow 2025 @ [GEOGRAPHIC_DATA]" at bounding box center [386, 354] width 122 height 14
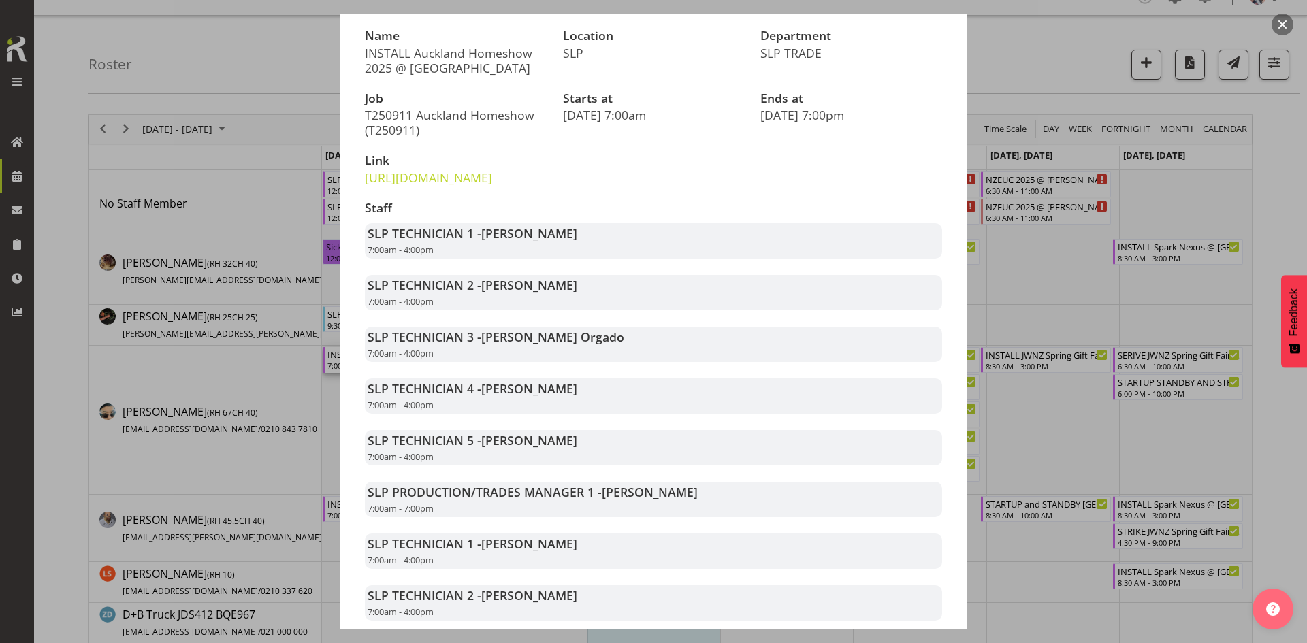
scroll to position [332, 0]
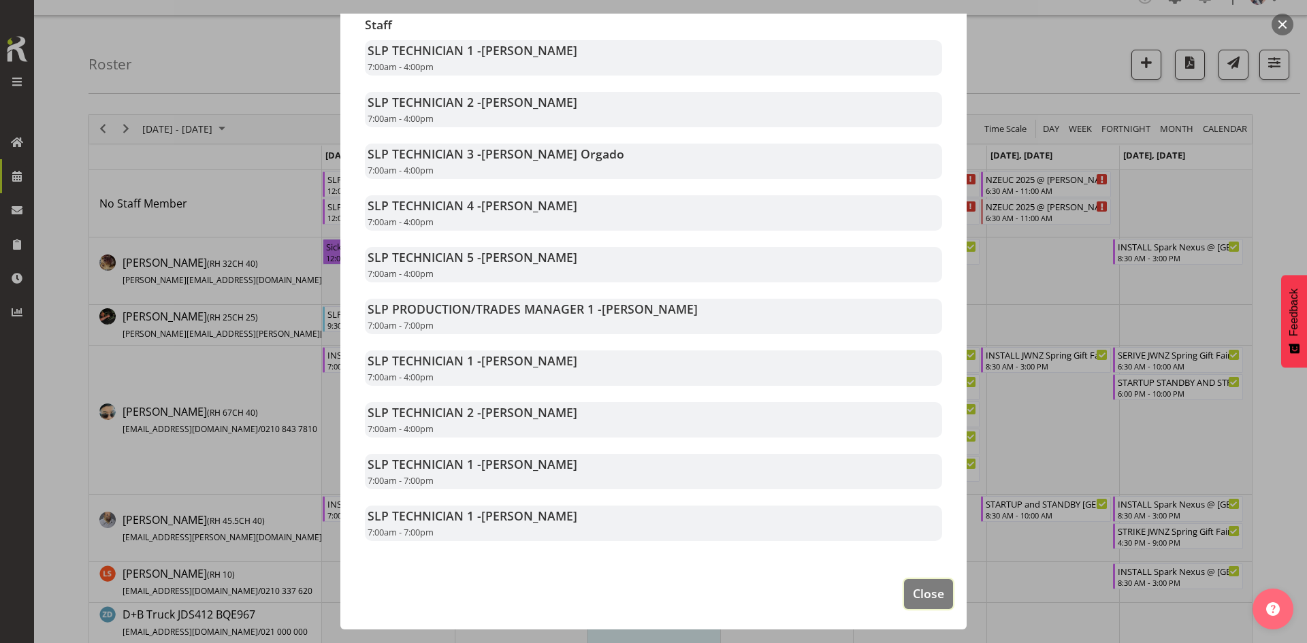
click at [915, 579] on button "Close" at bounding box center [928, 594] width 49 height 30
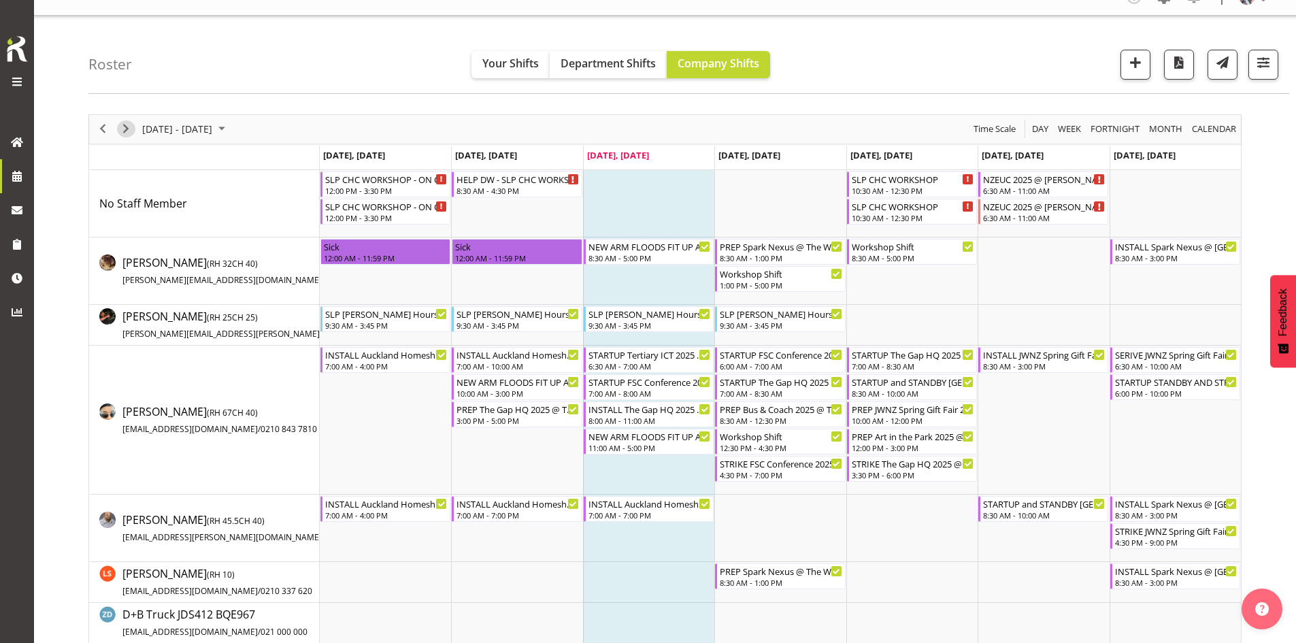
click at [133, 133] on span "Next" at bounding box center [126, 128] width 16 height 17
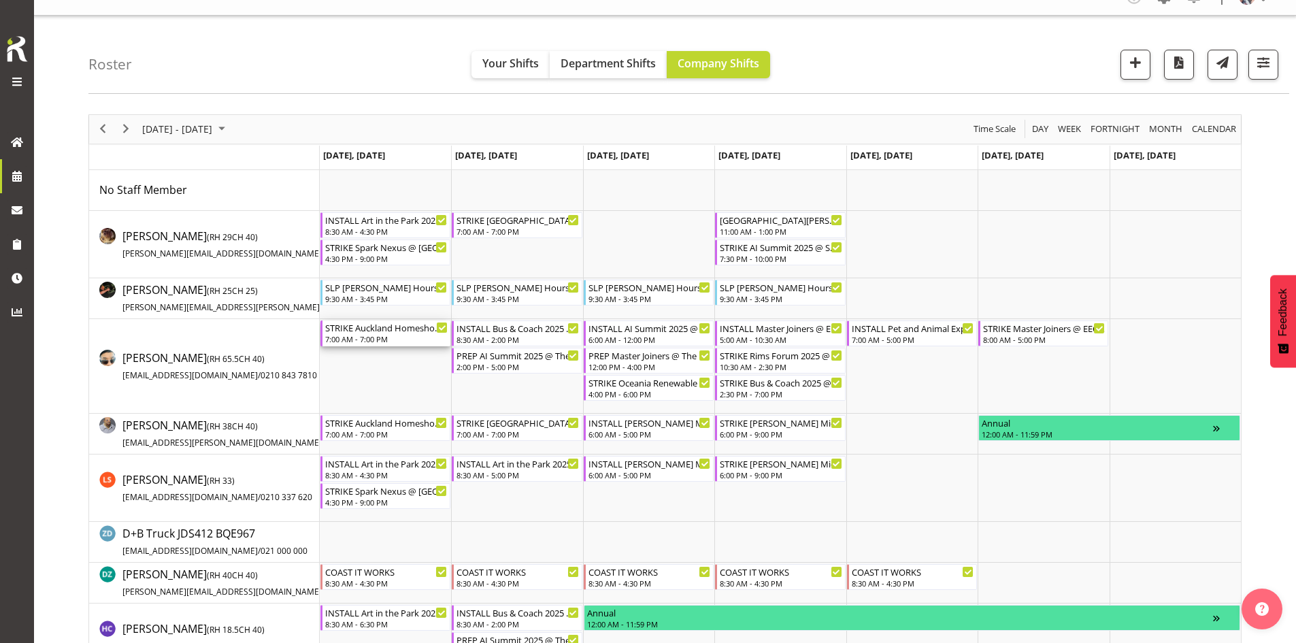
click at [358, 330] on div "STRIKE Auckland Homeshow 2025 REMOVE CROSS TRUSSES FOR HALL 3 WALL TO GO IN @ […" at bounding box center [386, 328] width 122 height 14
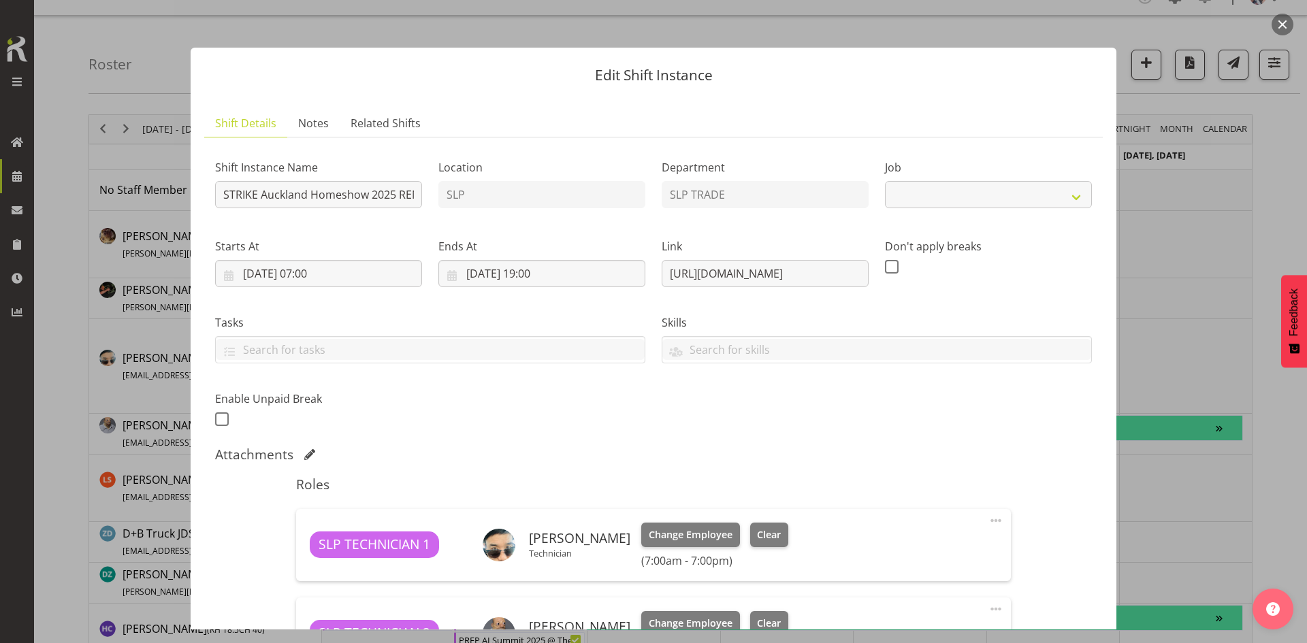
select select "9869"
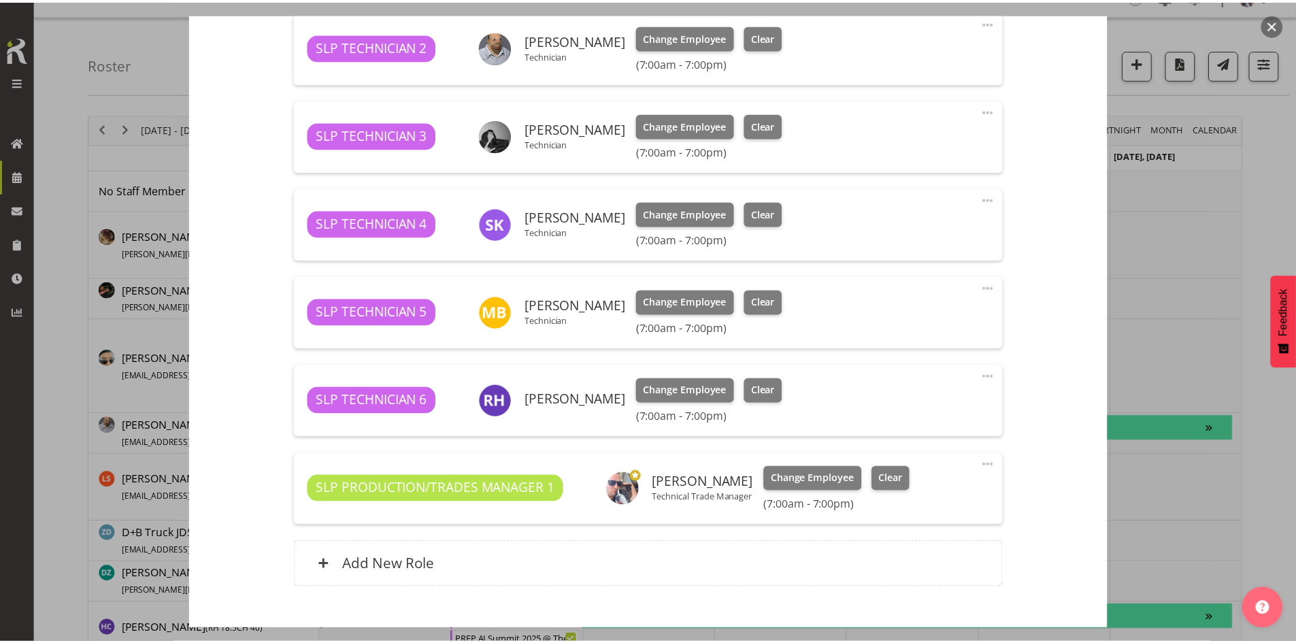
scroll to position [666, 0]
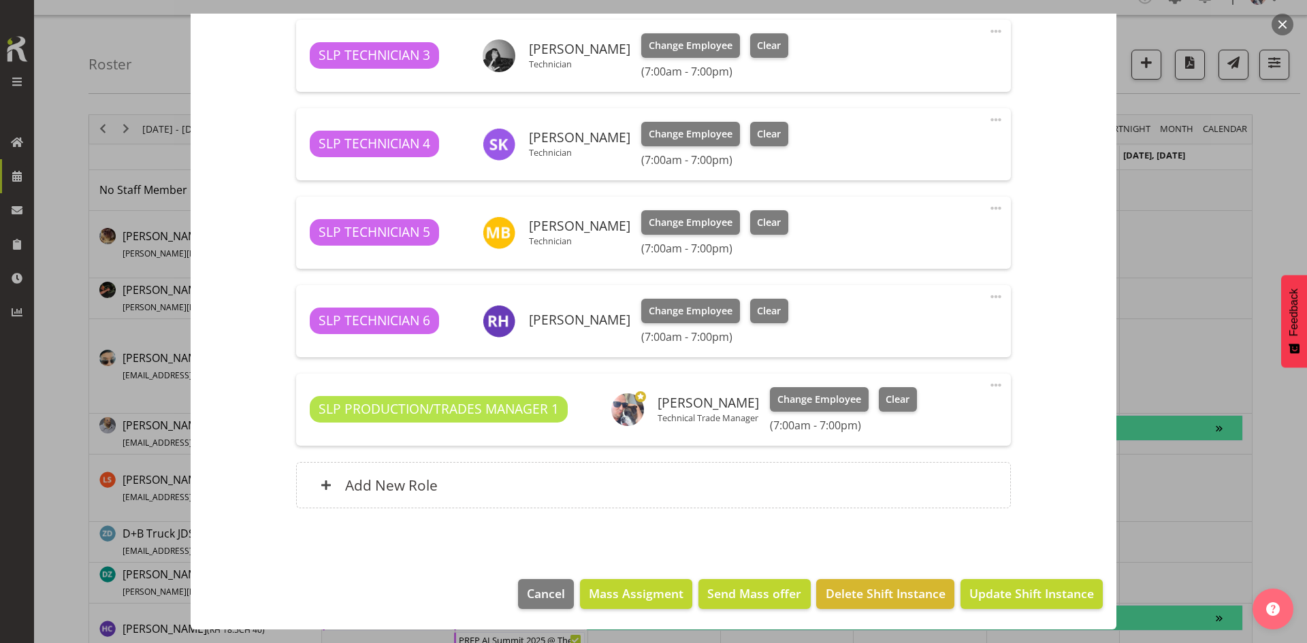
click at [572, 503] on div "Add New Role" at bounding box center [653, 485] width 714 height 46
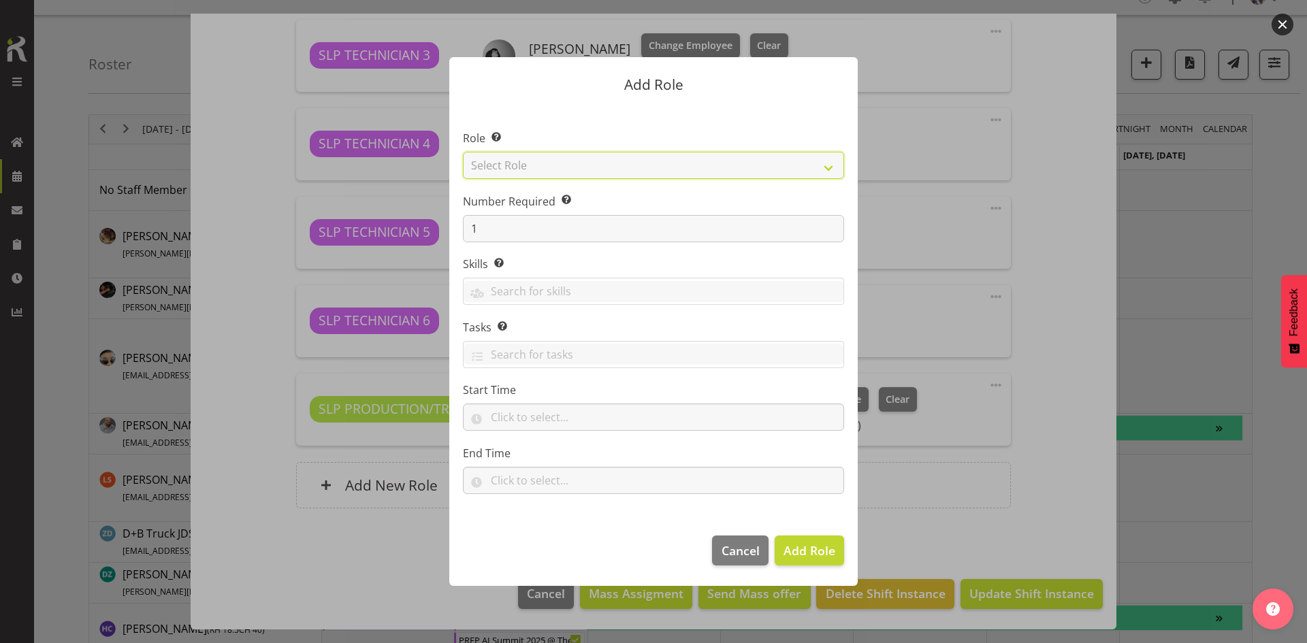
click at [779, 177] on select "Select Role ACCOUNT MANAGER ACCOUNT MANAGER DW ACCOUNTS AKL DIANNA VEHICLES AKL…" at bounding box center [653, 165] width 381 height 27
select select "123"
click at [463, 152] on select "Select Role ACCOUNT MANAGER ACCOUNT MANAGER DW ACCOUNTS AKL DIANNA VEHICLES AKL…" at bounding box center [653, 165] width 381 height 27
click at [789, 542] on span "Add Role" at bounding box center [809, 550] width 52 height 16
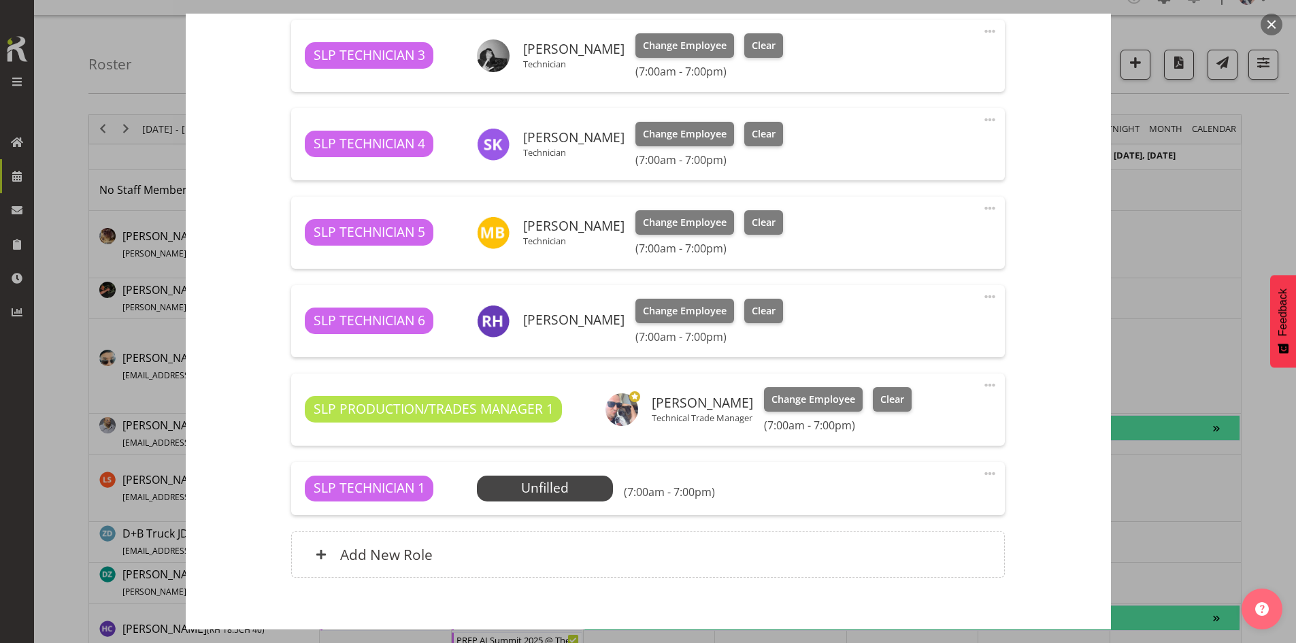
click at [0, 0] on span "Select Employee" at bounding box center [0, 0] width 0 height 0
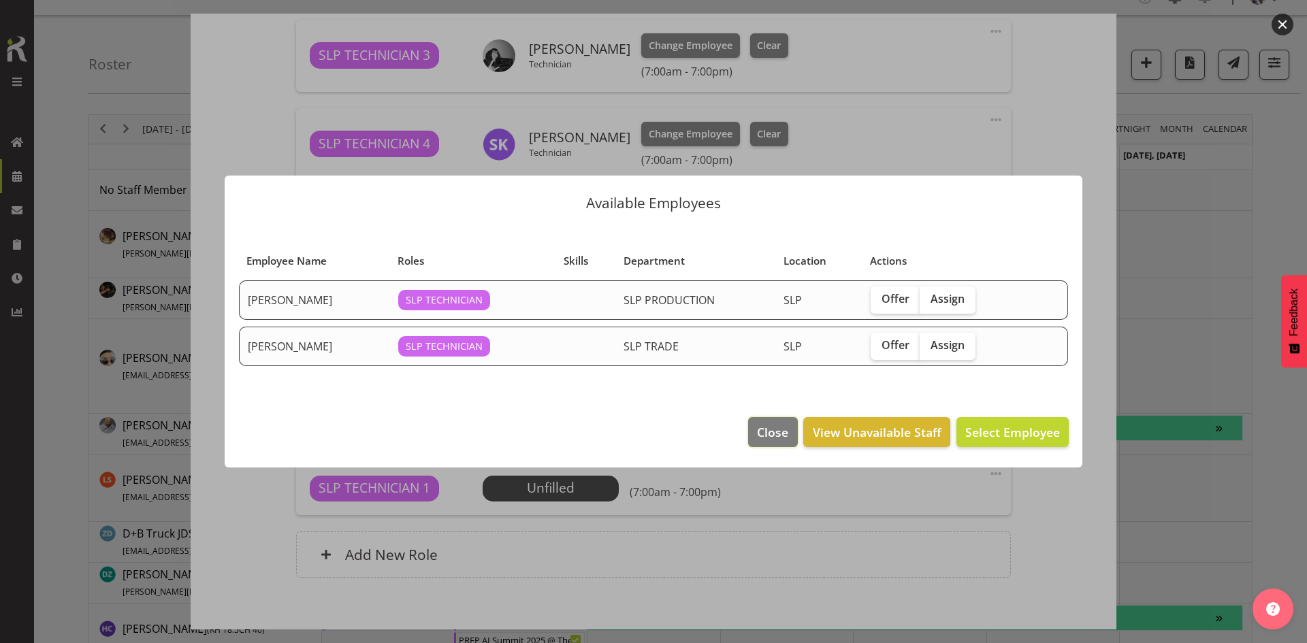
drag, startPoint x: 779, startPoint y: 444, endPoint x: 772, endPoint y: 440, distance: 7.4
click at [779, 444] on button "Close" at bounding box center [772, 432] width 49 height 30
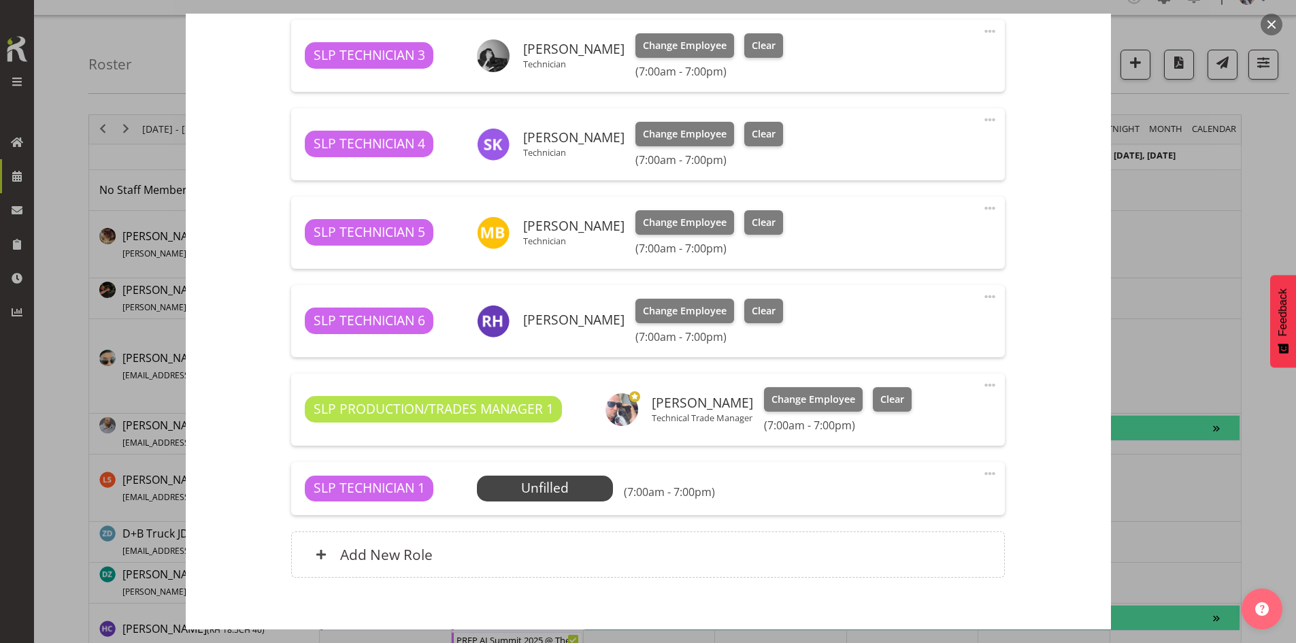
click at [1272, 25] on button "button" at bounding box center [1272, 25] width 22 height 22
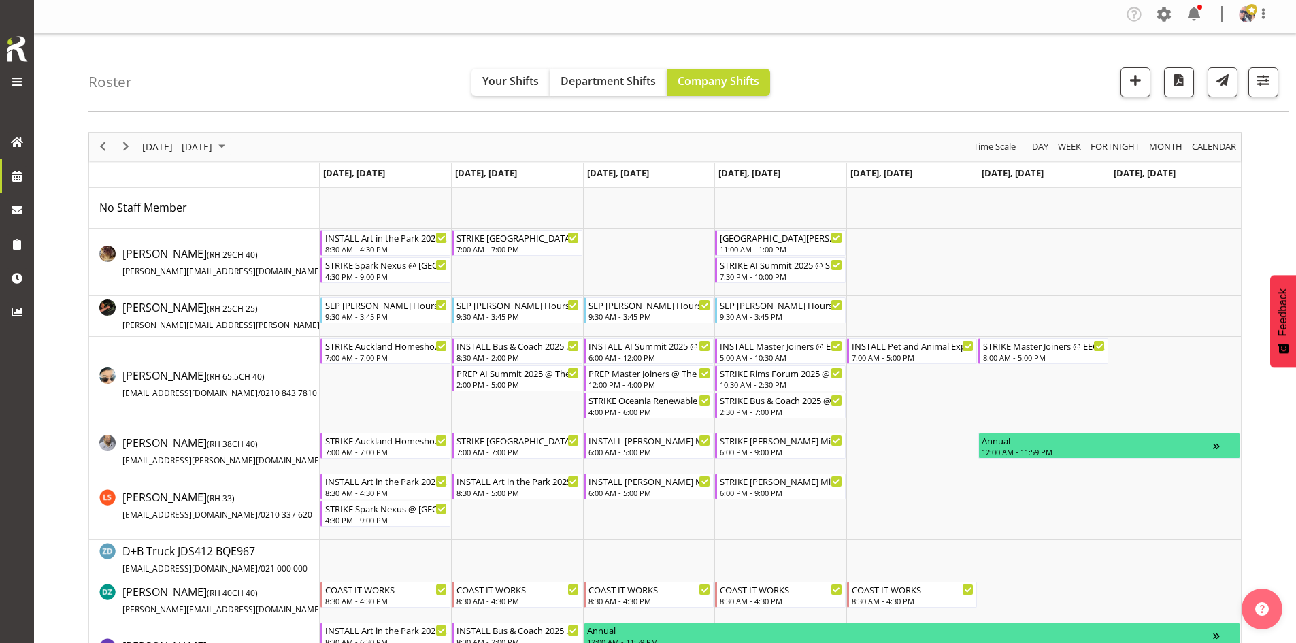
scroll to position [0, 0]
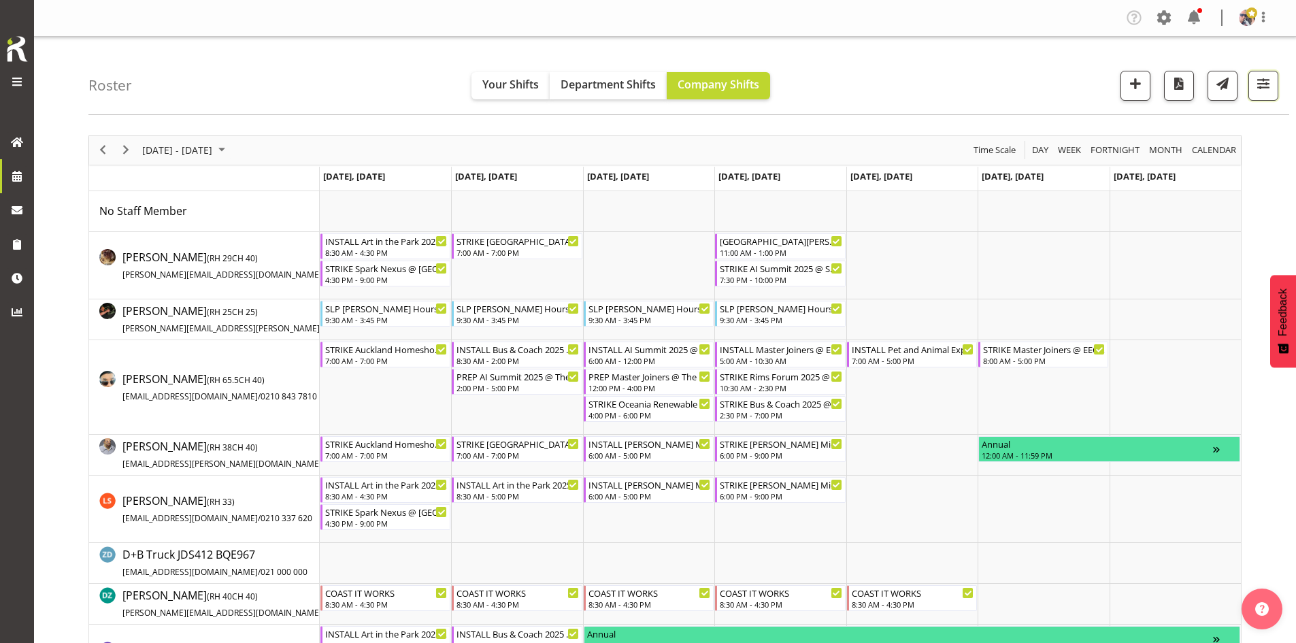
click at [1269, 89] on span "button" at bounding box center [1264, 84] width 18 height 18
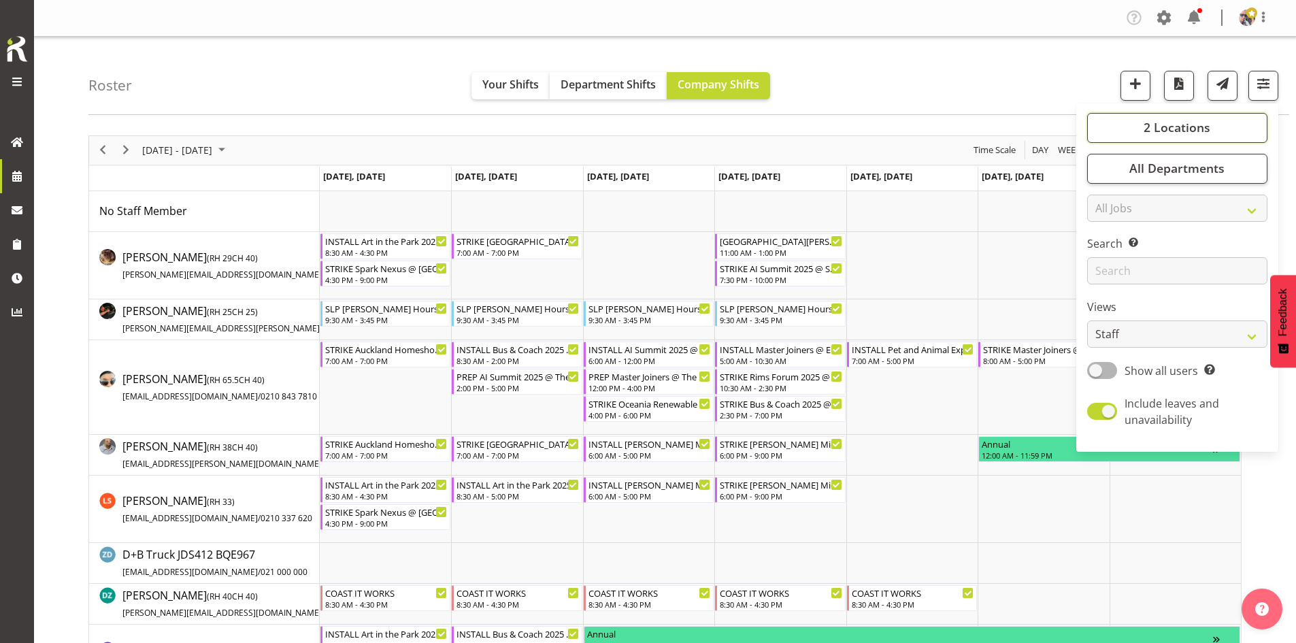
click at [1144, 127] on button "2 Locations" at bounding box center [1177, 128] width 180 height 30
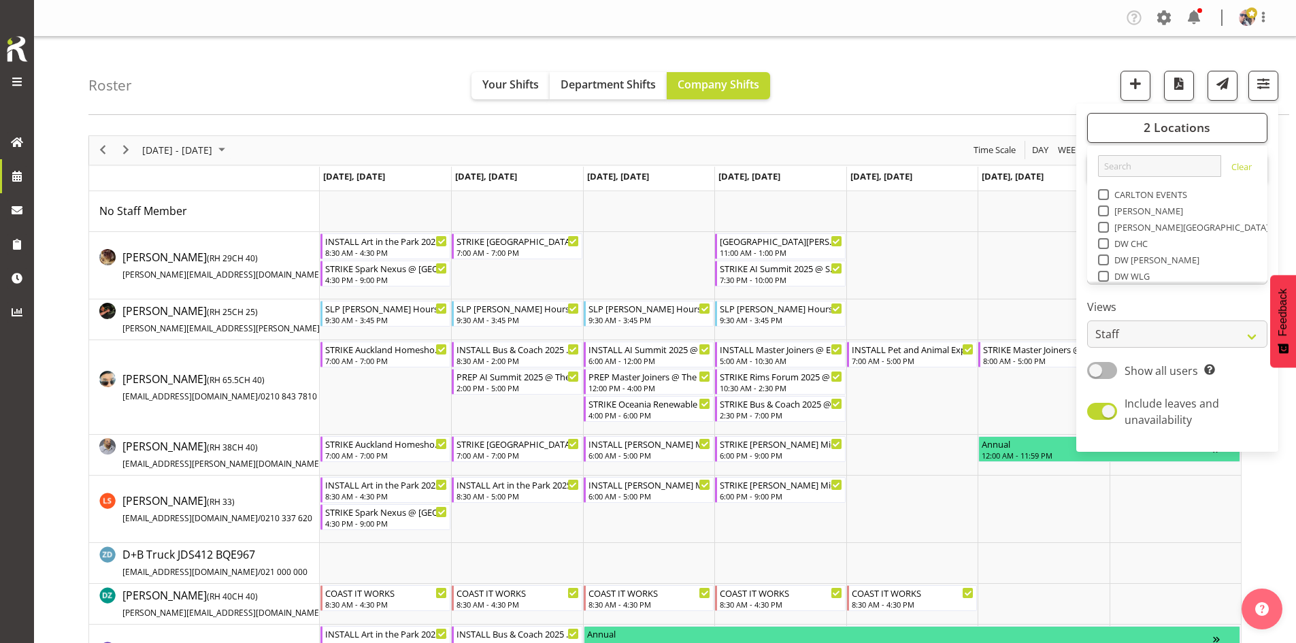
click at [1114, 369] on span "SLP" at bounding box center [1119, 374] width 21 height 11
click at [1107, 370] on input "SLP" at bounding box center [1102, 374] width 9 height 9
checkbox input "false"
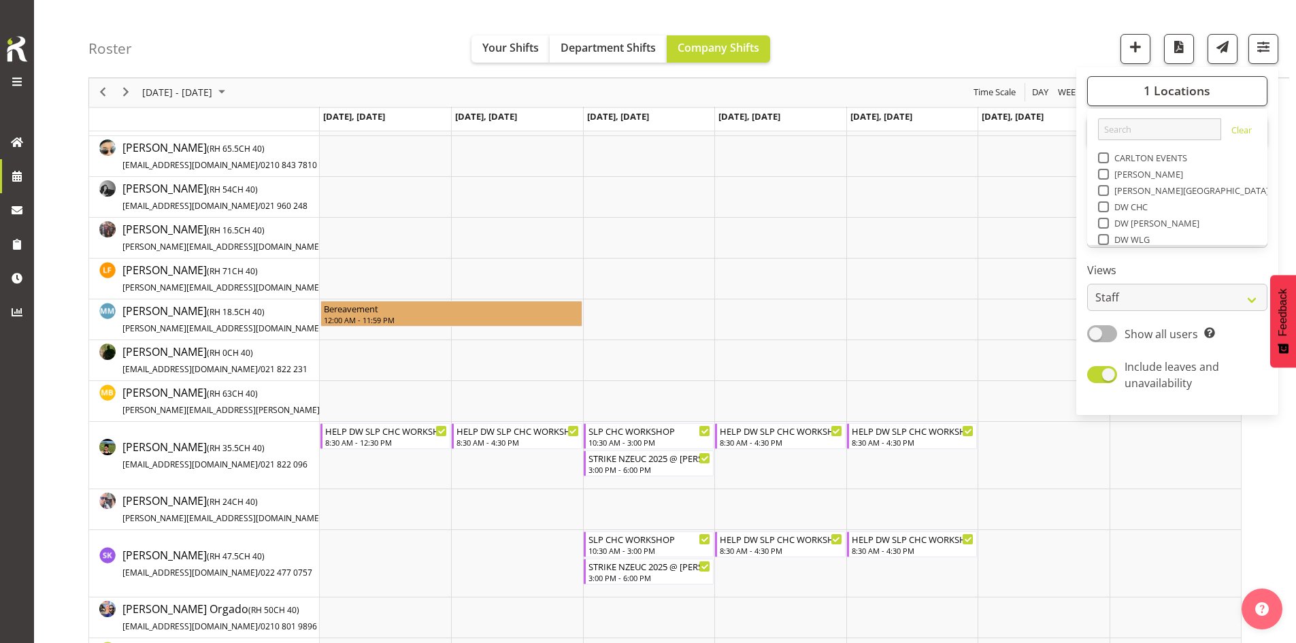
scroll to position [204, 0]
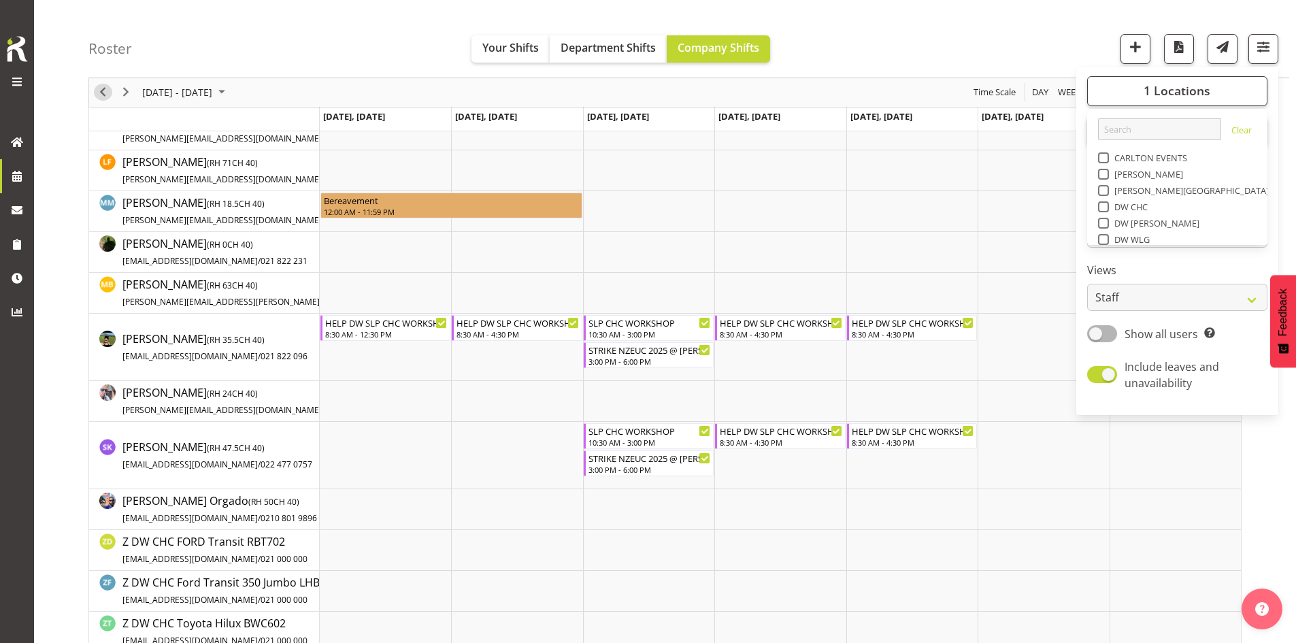
click at [103, 90] on span "Previous" at bounding box center [103, 92] width 16 height 17
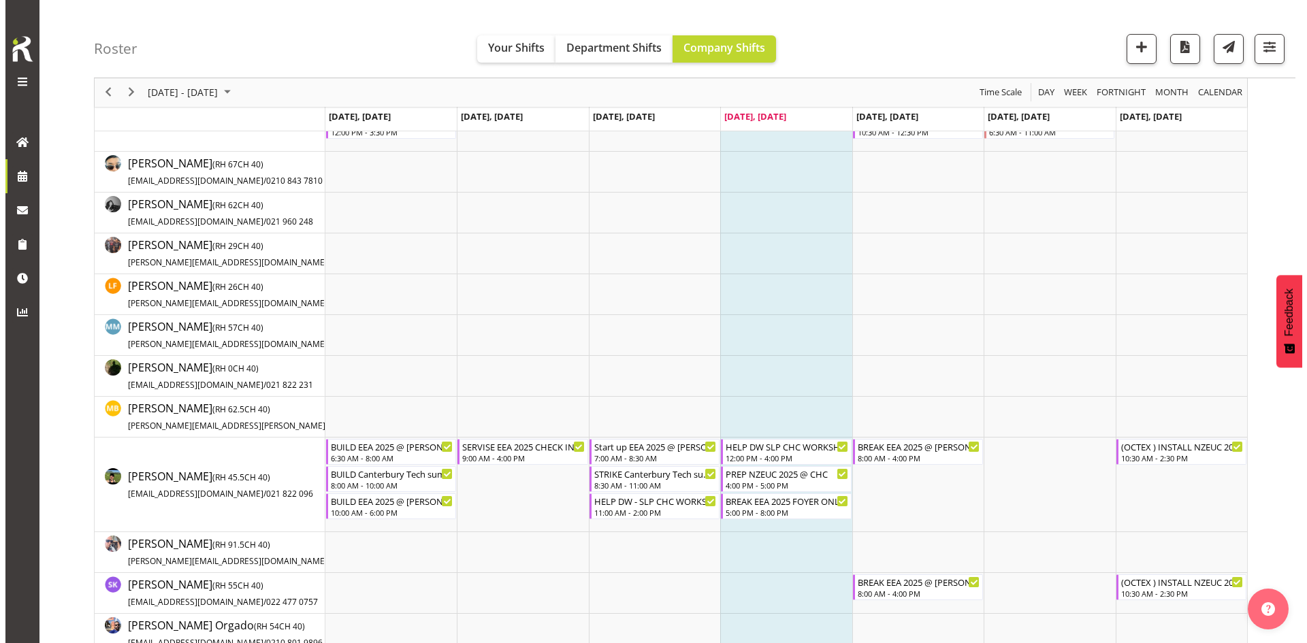
scroll to position [340, 0]
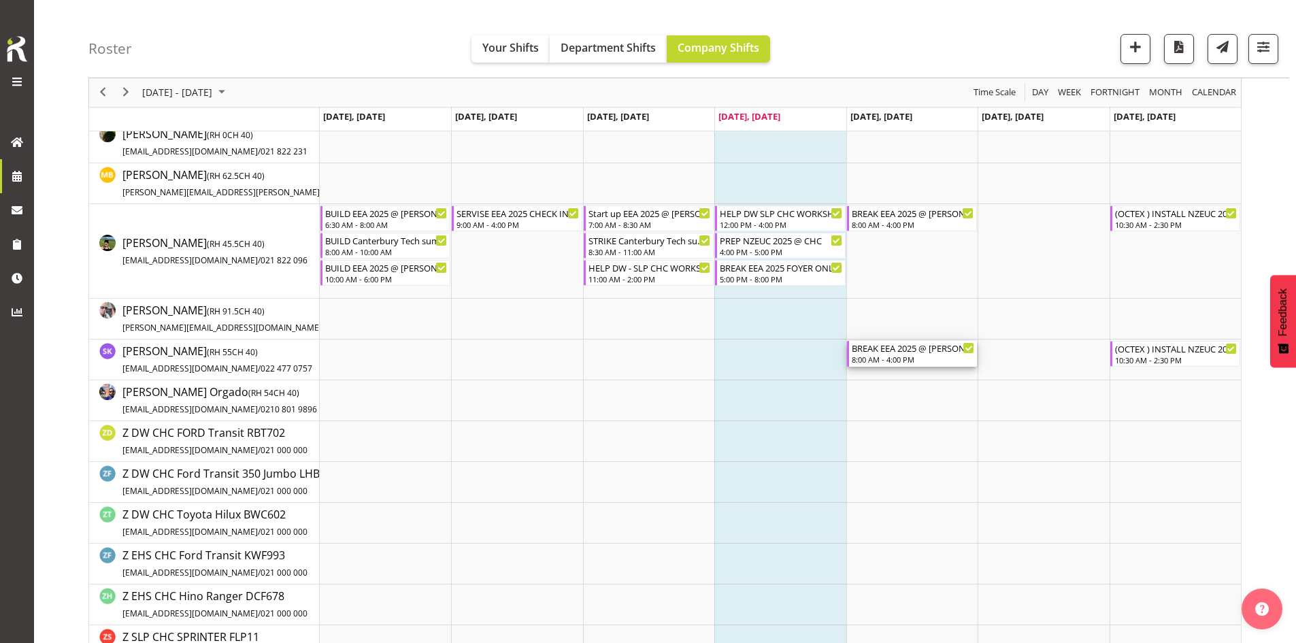
click at [904, 363] on div "8:00 AM - 4:00 PM" at bounding box center [913, 359] width 122 height 11
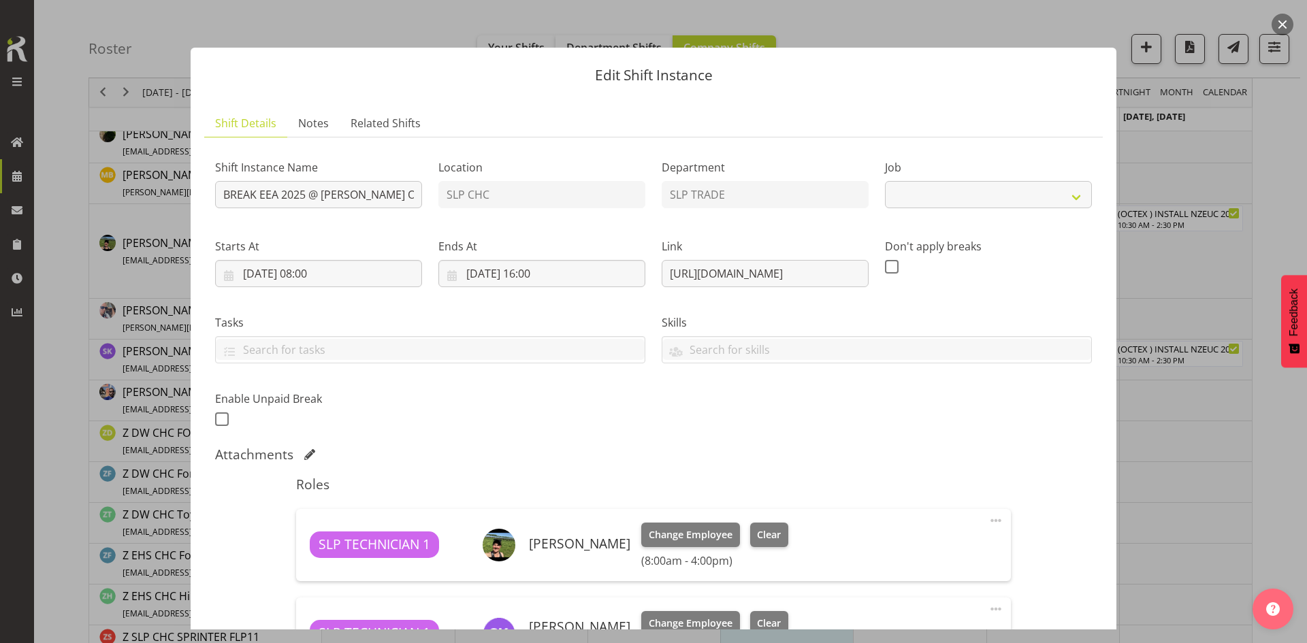
select select "10510"
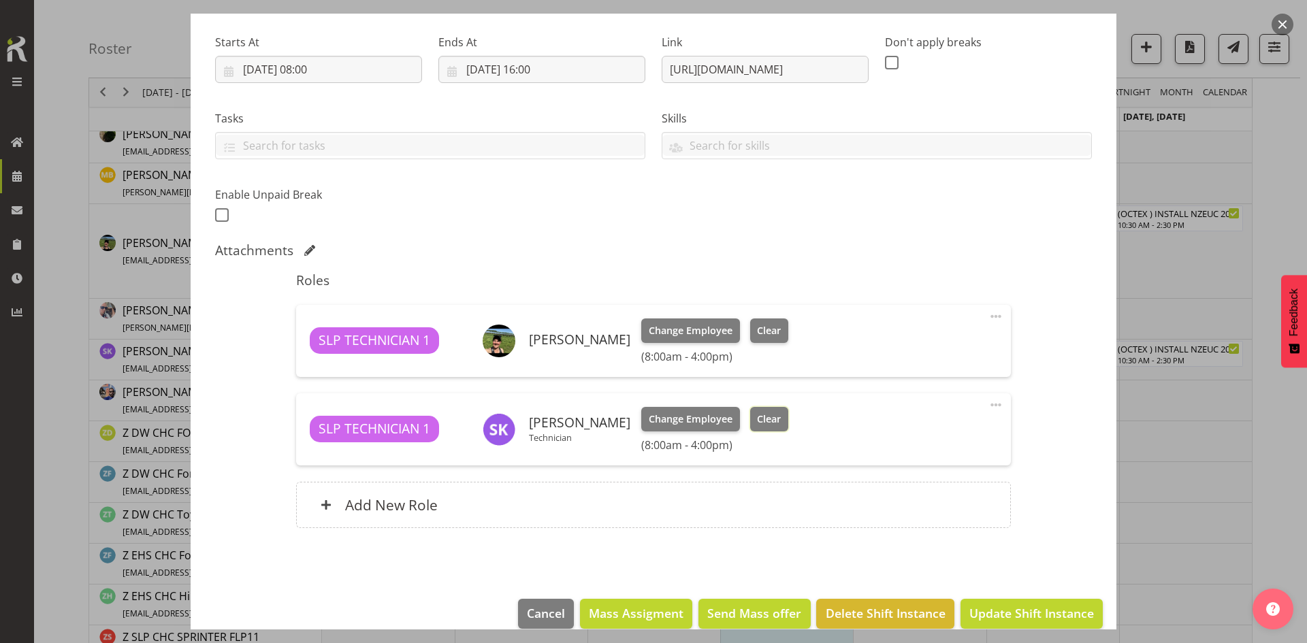
click at [757, 425] on span "Clear" at bounding box center [769, 419] width 24 height 15
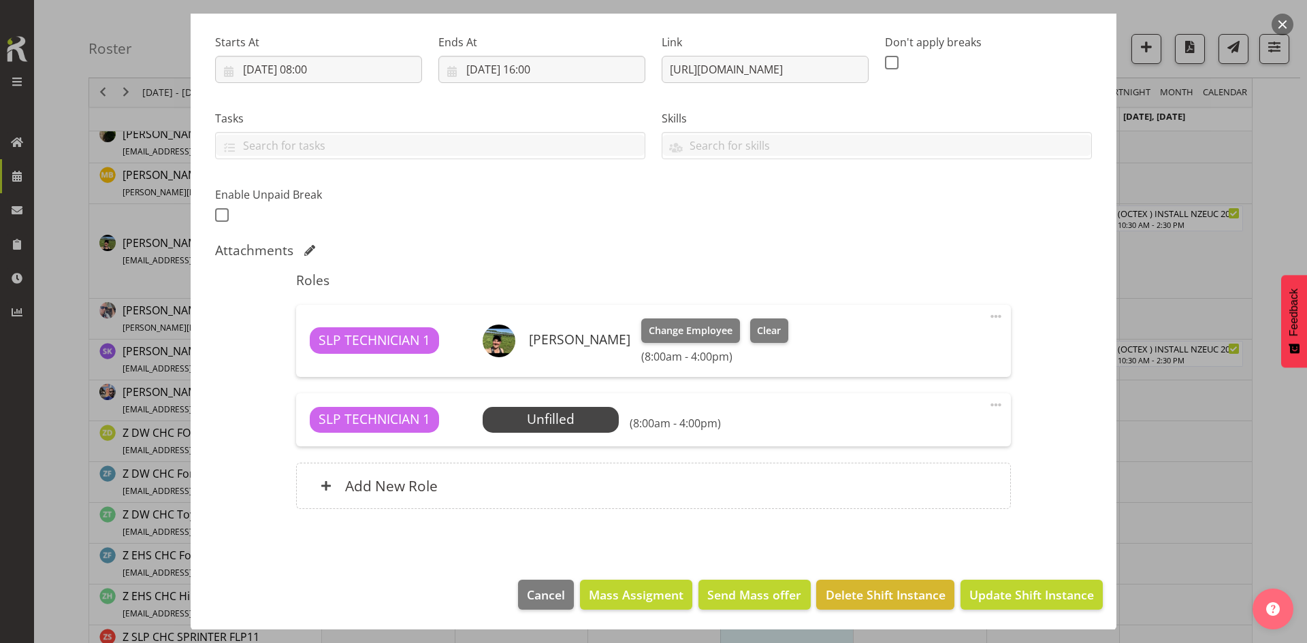
click at [989, 408] on span at bounding box center [995, 405] width 16 height 16
click at [933, 478] on link "Delete" at bounding box center [938, 484] width 131 height 24
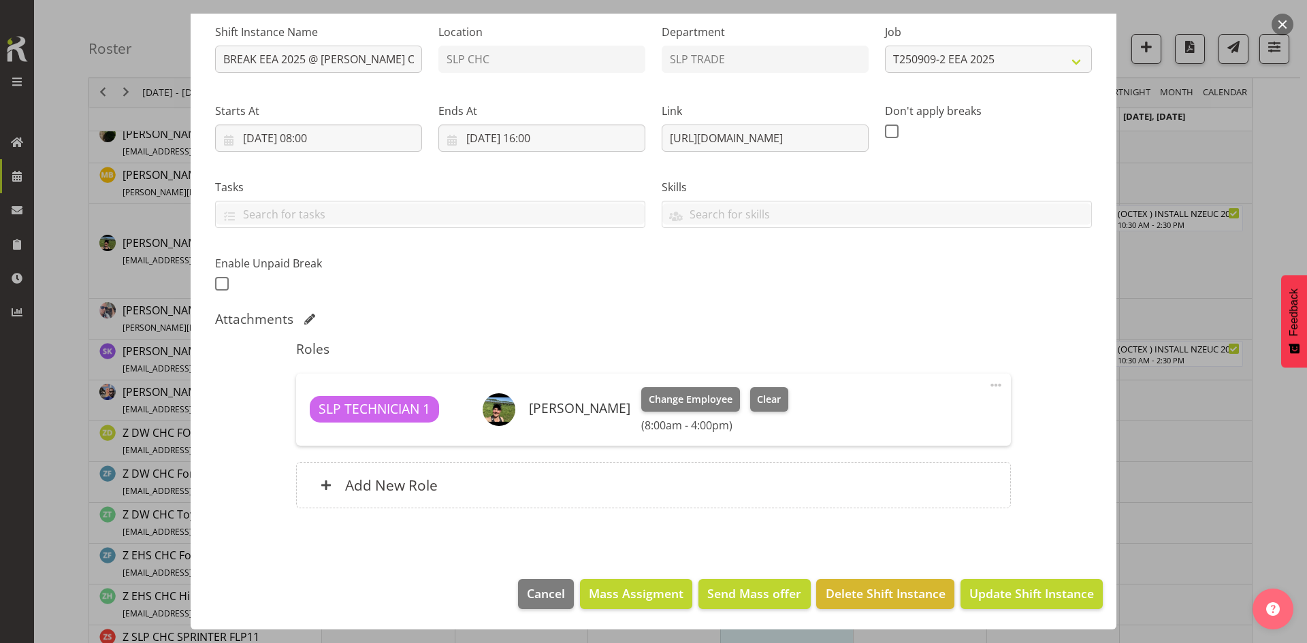
scroll to position [135, 0]
click at [1023, 603] on button "Update Shift Instance" at bounding box center [1031, 594] width 142 height 30
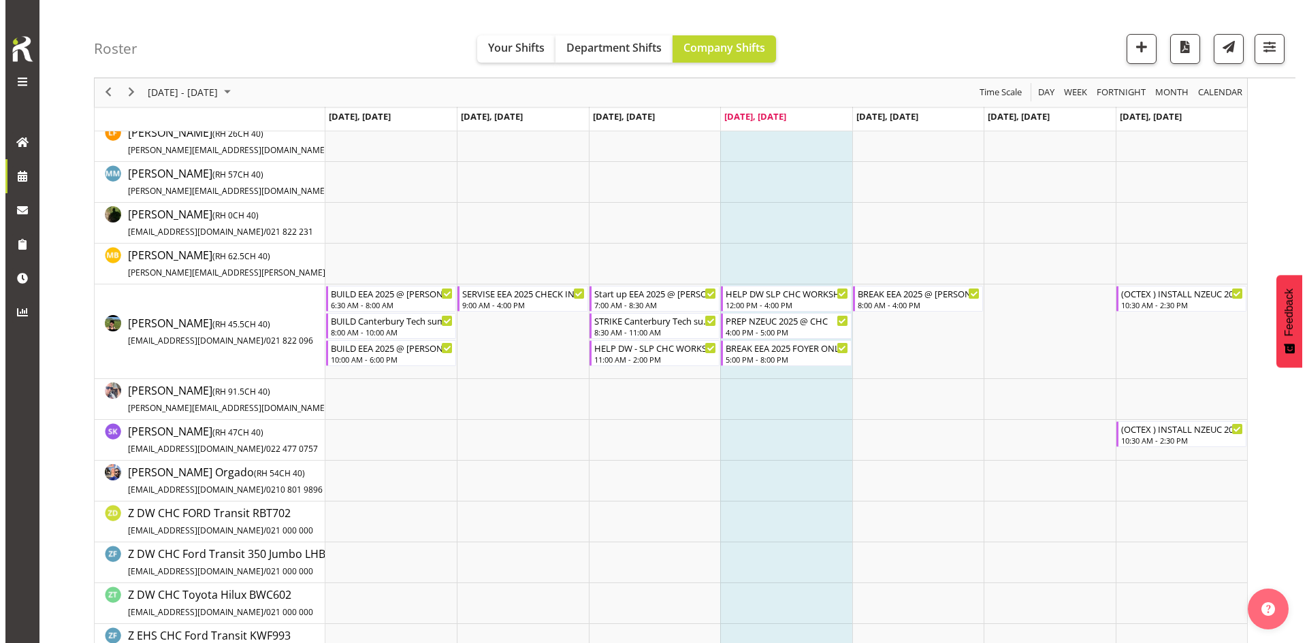
scroll to position [272, 0]
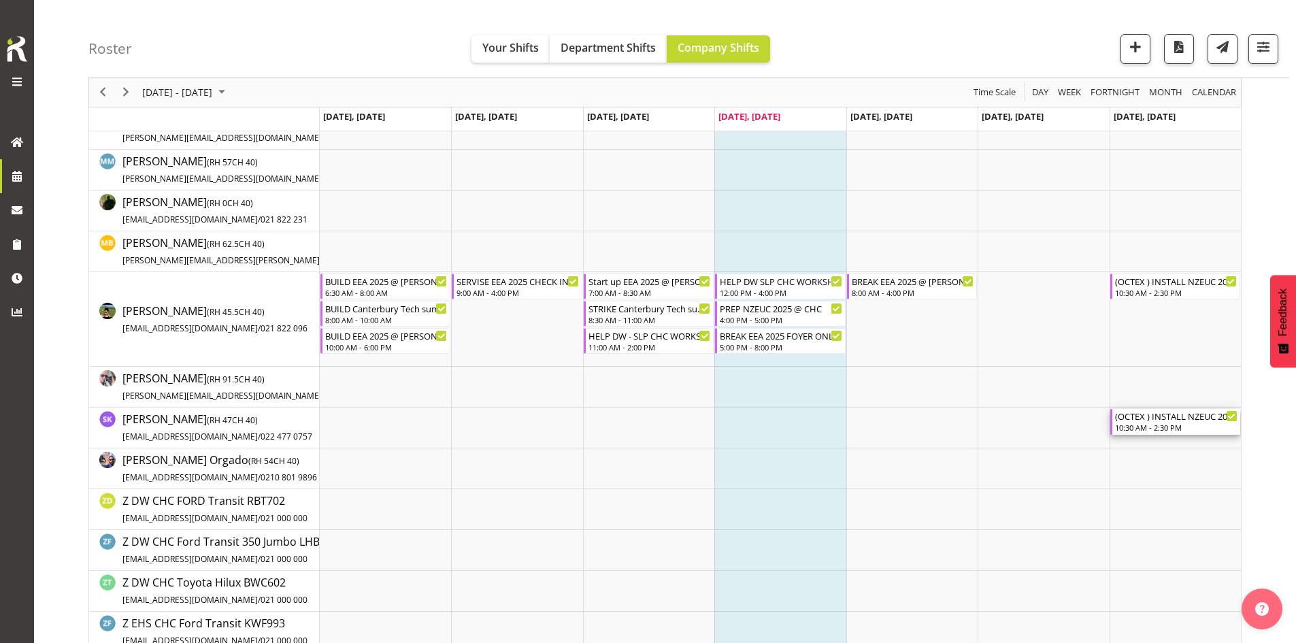
click at [1194, 427] on div "10:30 AM - 2:30 PM" at bounding box center [1176, 427] width 122 height 11
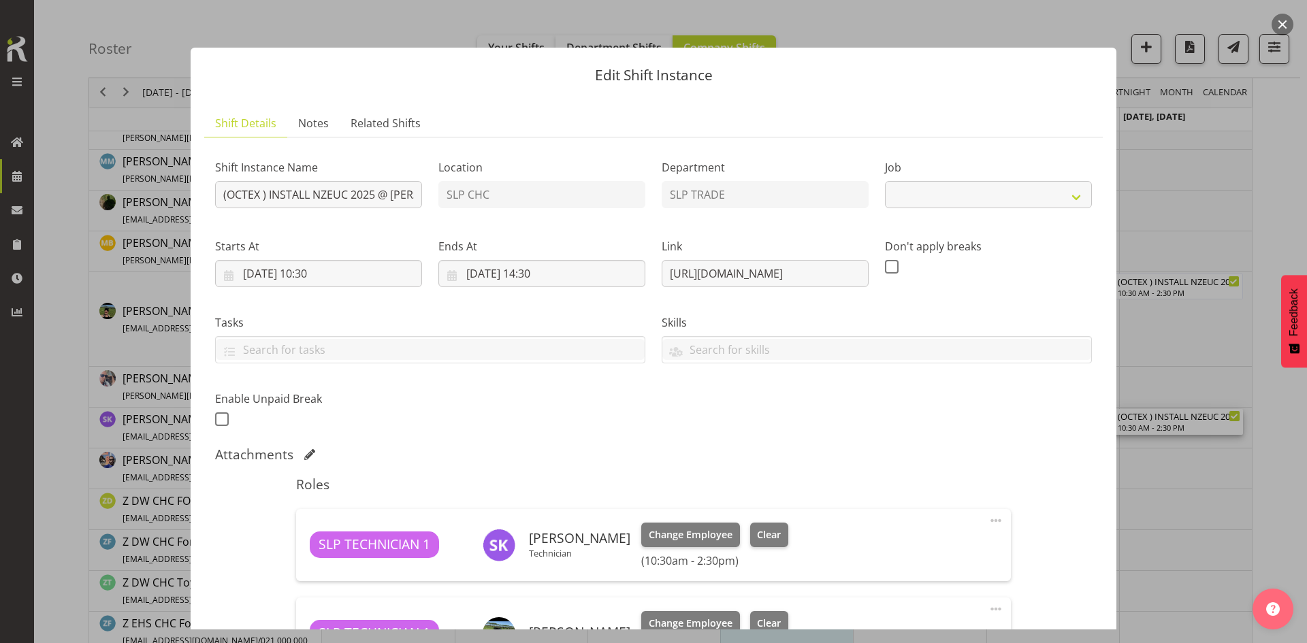
select select "9715"
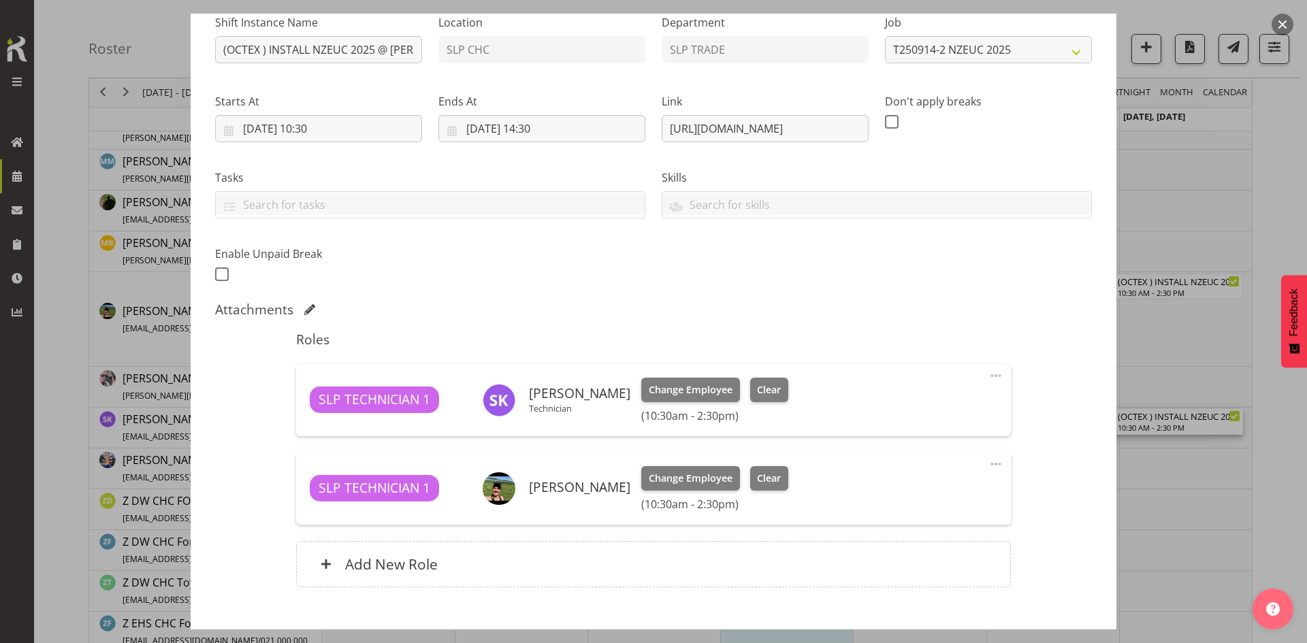
scroll to position [224, 0]
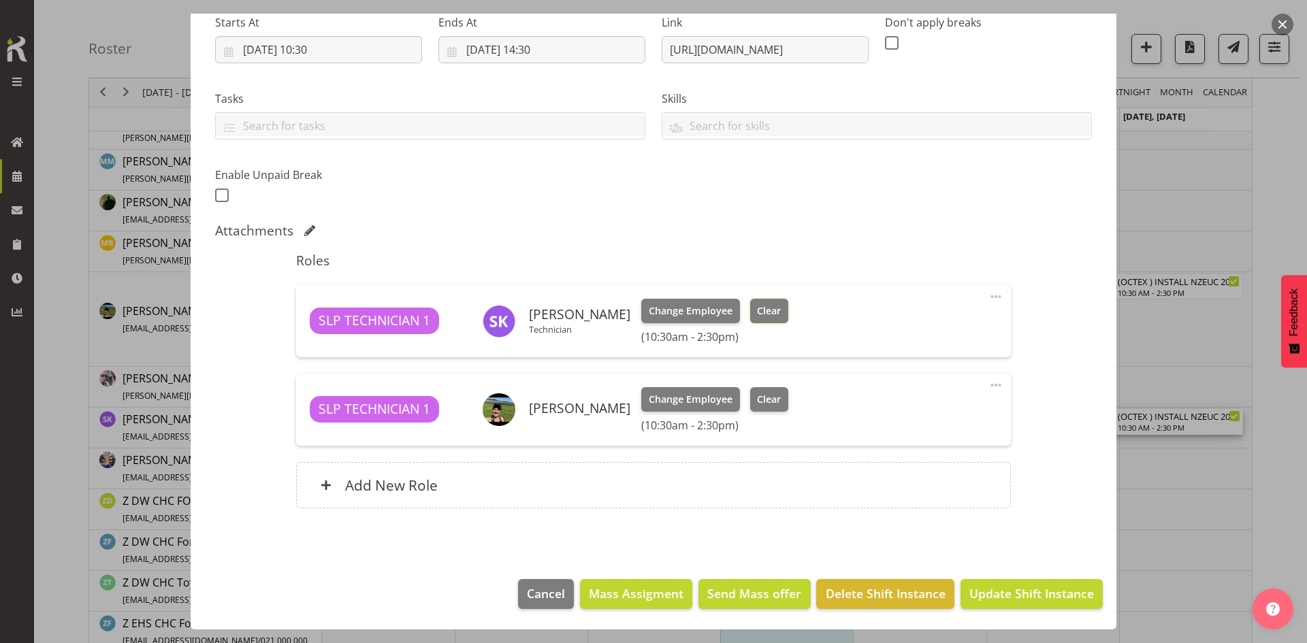
click at [757, 308] on span "Clear" at bounding box center [769, 311] width 24 height 15
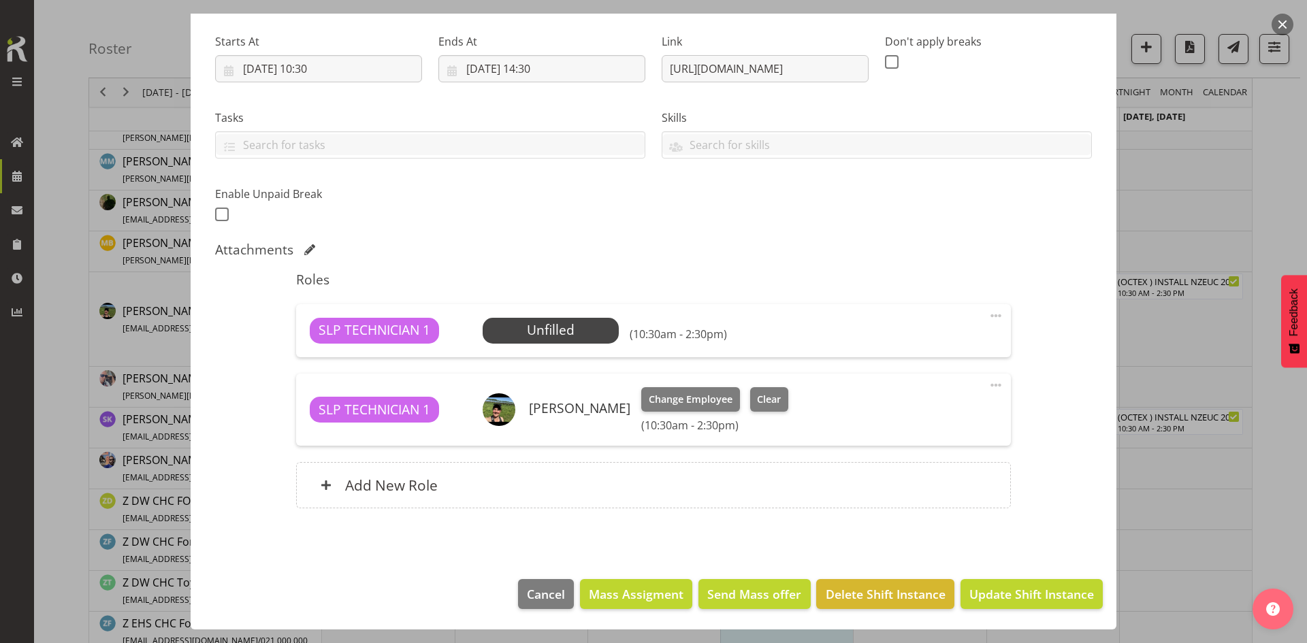
drag, startPoint x: 984, startPoint y: 308, endPoint x: 965, endPoint y: 329, distance: 27.9
click at [987, 309] on span at bounding box center [995, 316] width 16 height 16
click at [896, 393] on link "Delete" at bounding box center [938, 394] width 131 height 24
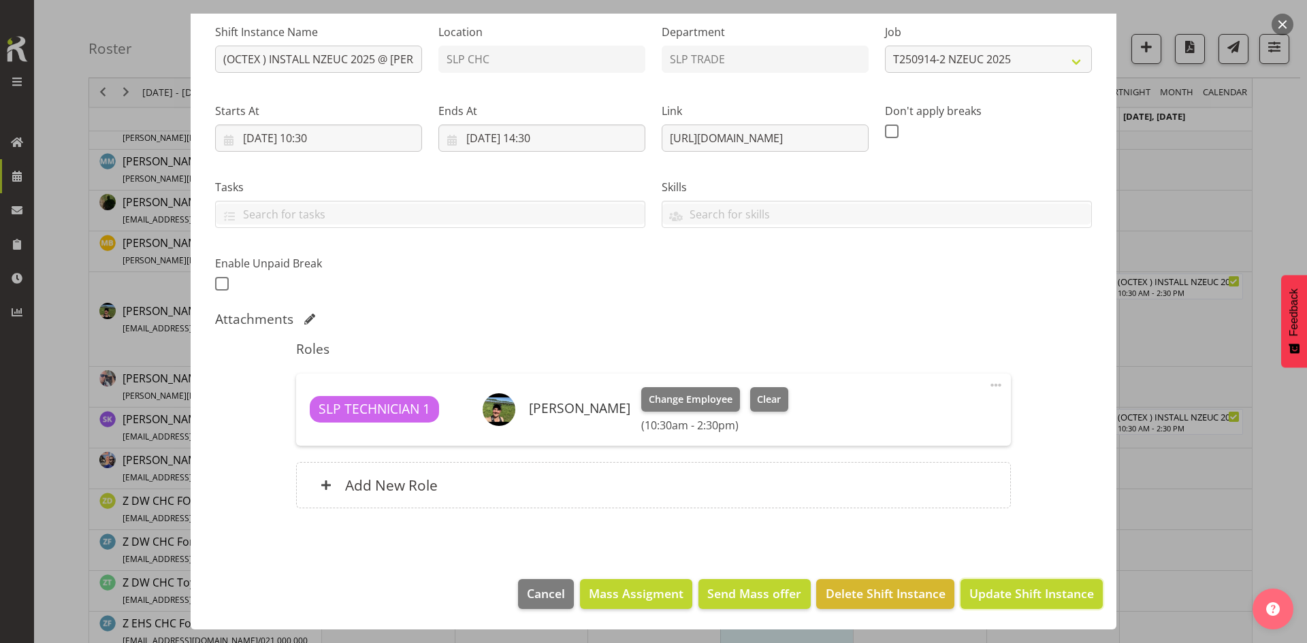
click at [1027, 591] on span "Update Shift Instance" at bounding box center [1031, 594] width 125 height 18
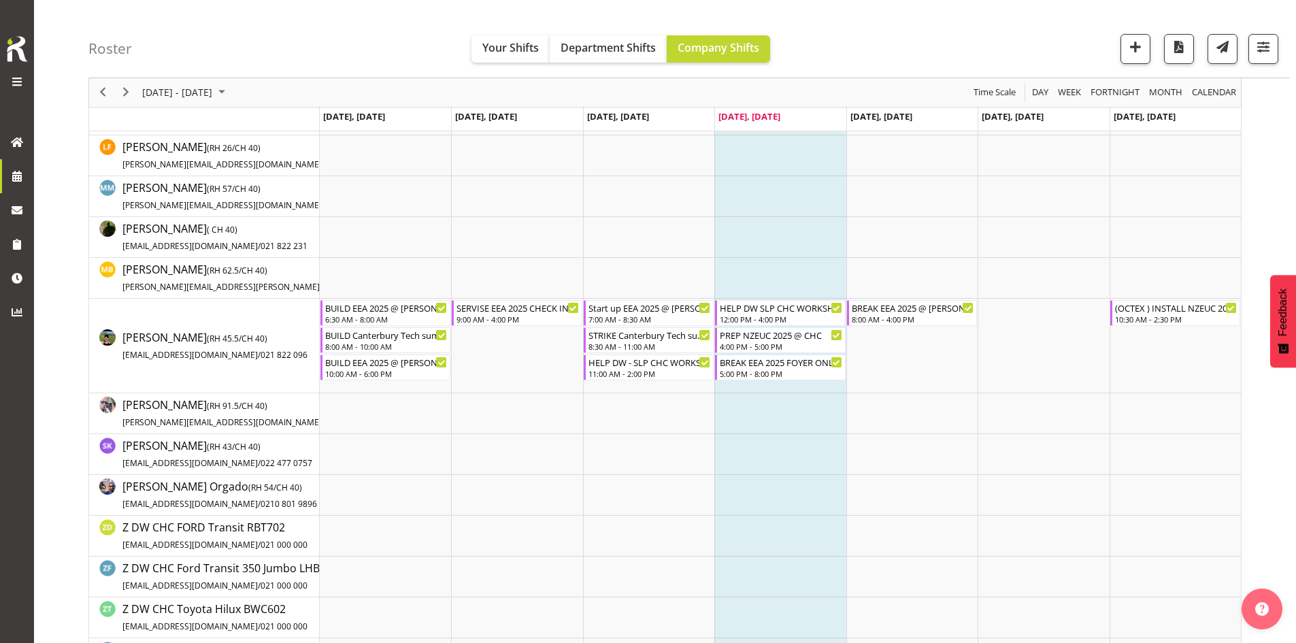
scroll to position [0, 0]
